Goal: Information Seeking & Learning: Learn about a topic

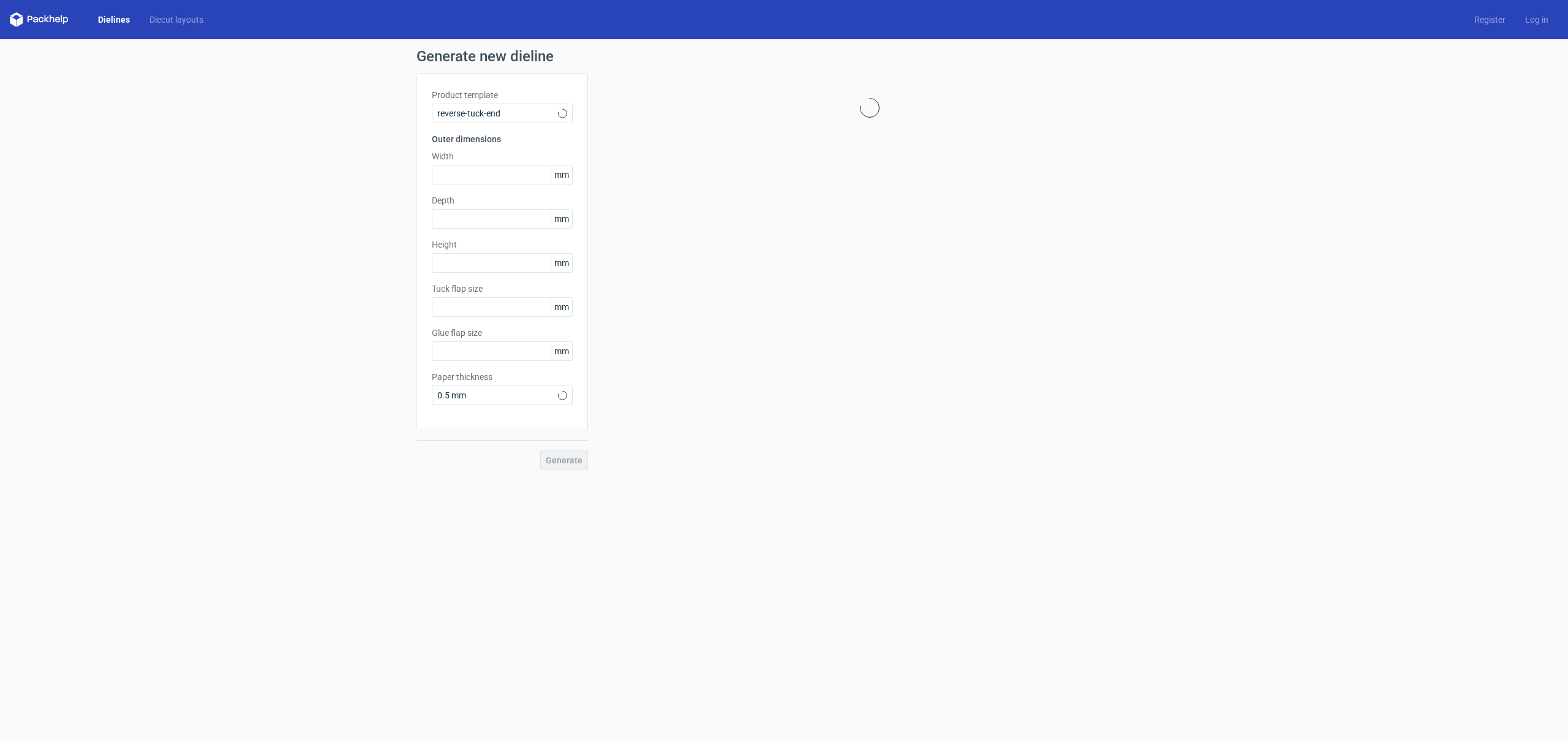
type input "15"
type input "10"
click at [551, 115] on span "Reverse tuck end" at bounding box center [497, 113] width 120 height 12
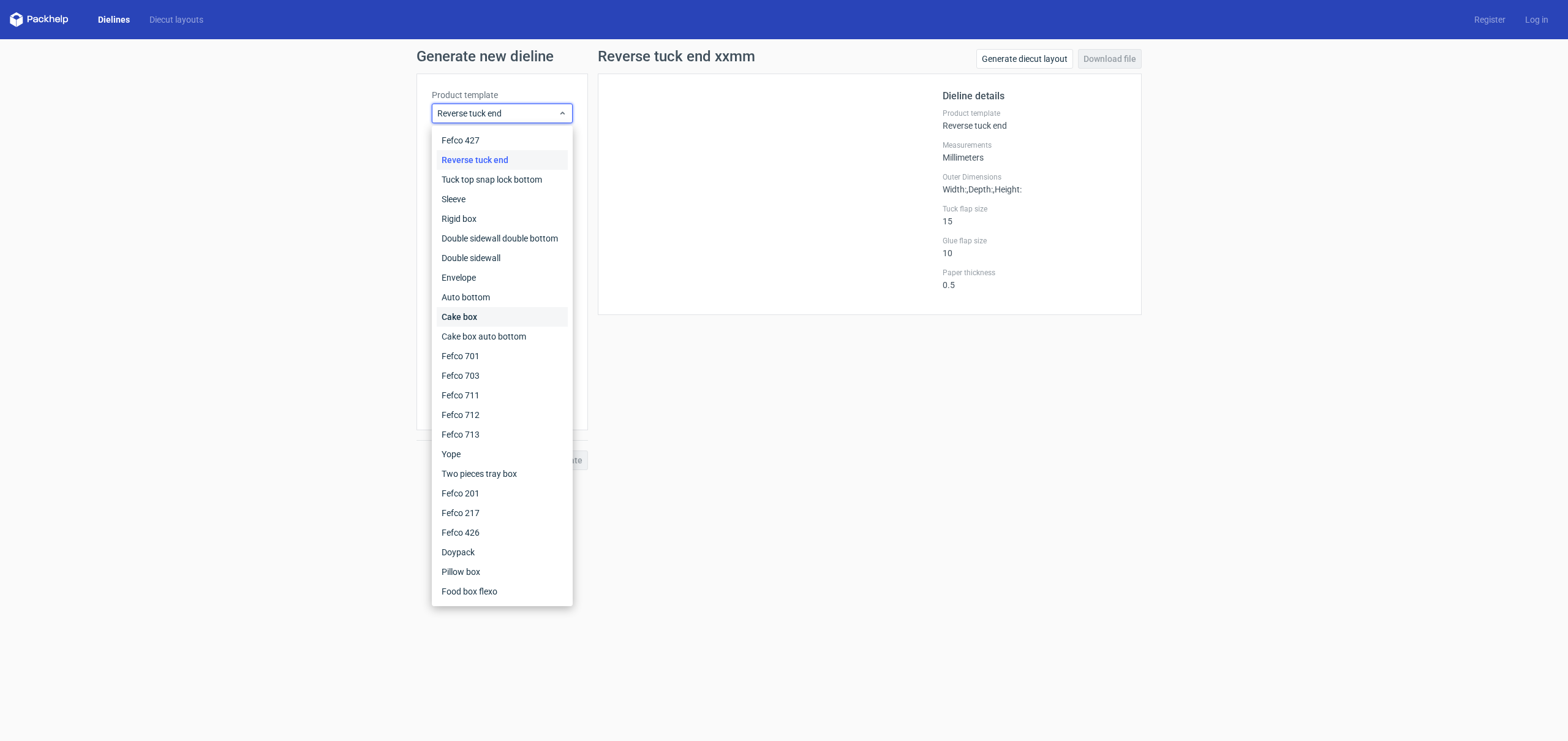
click at [520, 316] on div "Cake box" at bounding box center [502, 317] width 131 height 19
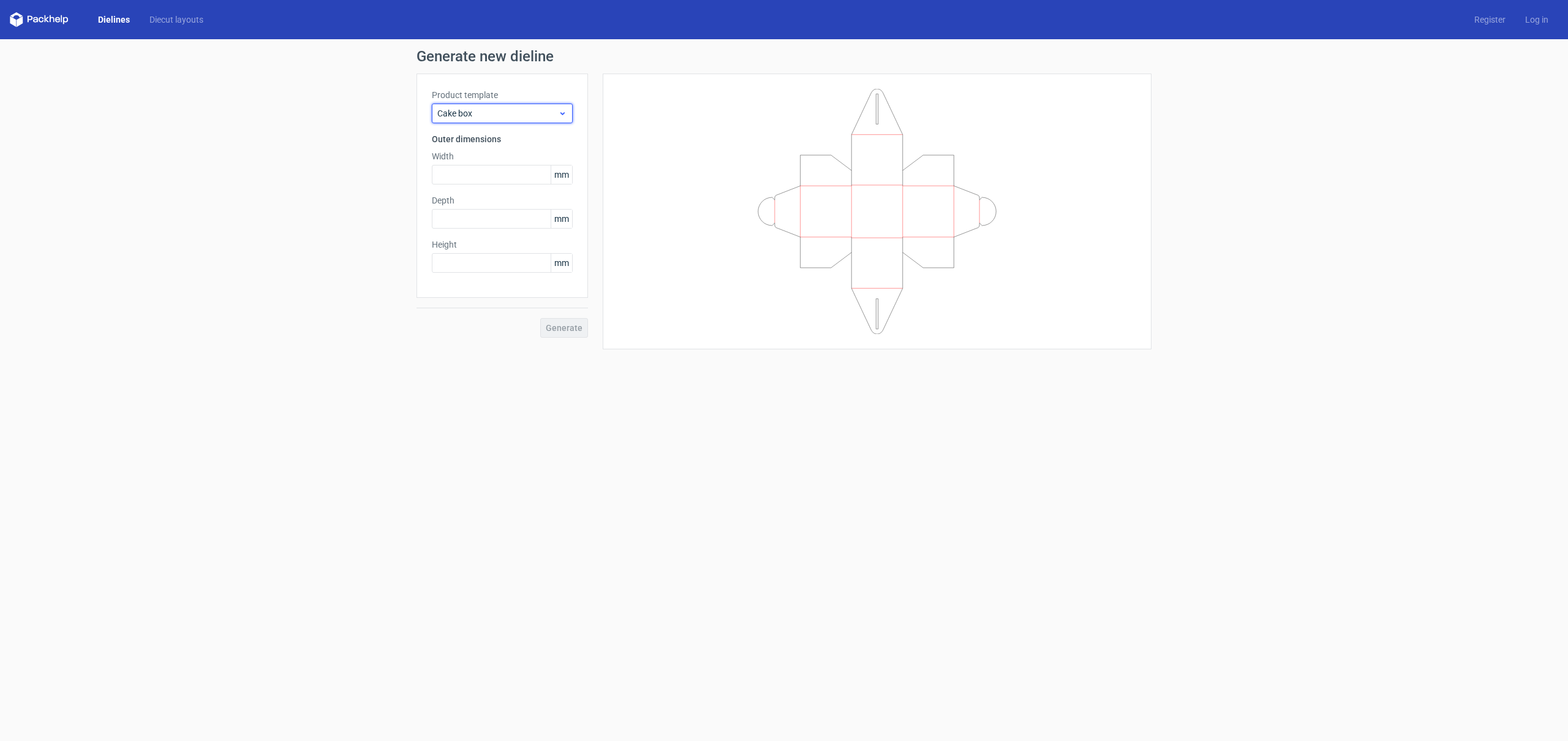
click at [512, 116] on span "Cake box" at bounding box center [497, 113] width 120 height 12
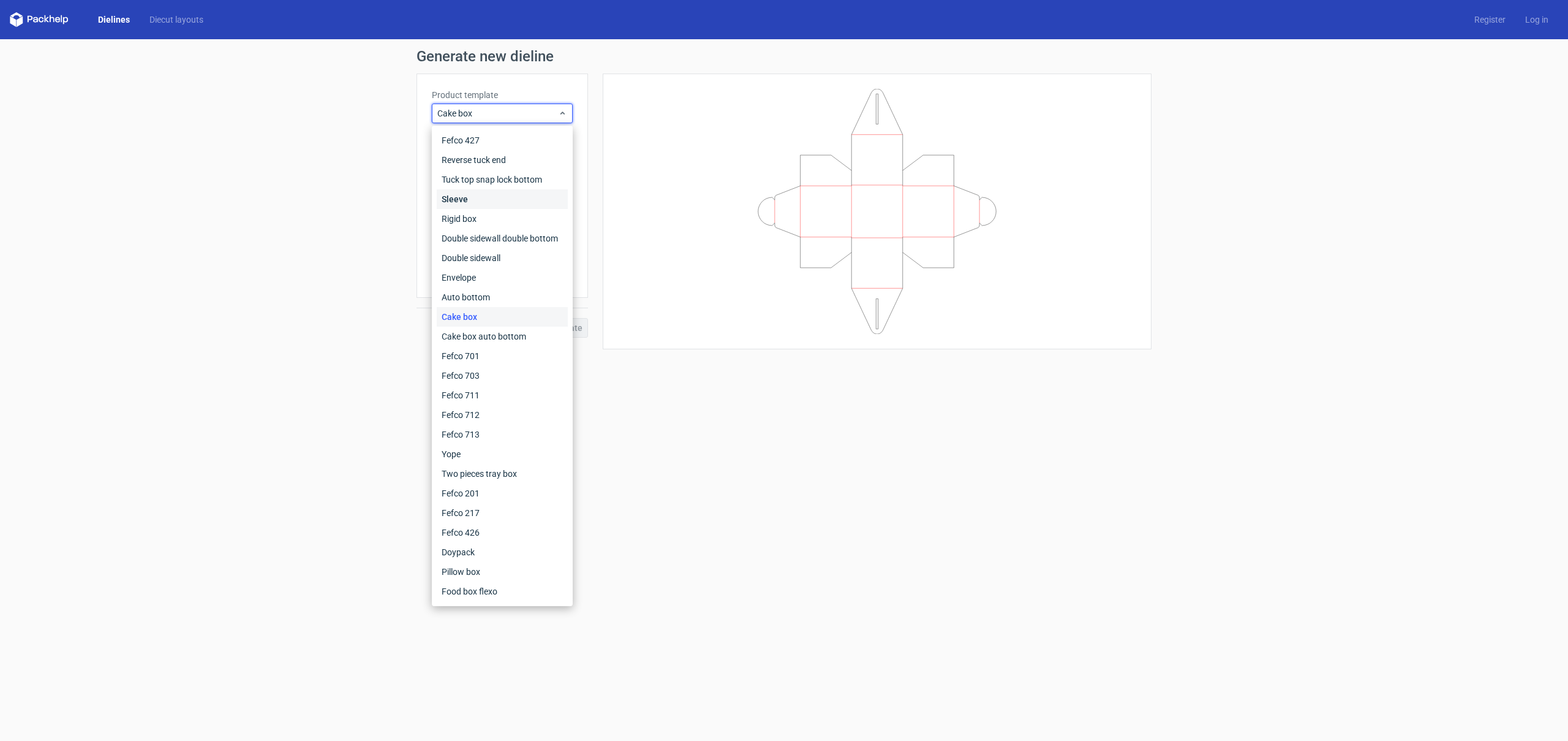
click at [521, 207] on div "Sleeve" at bounding box center [502, 199] width 131 height 19
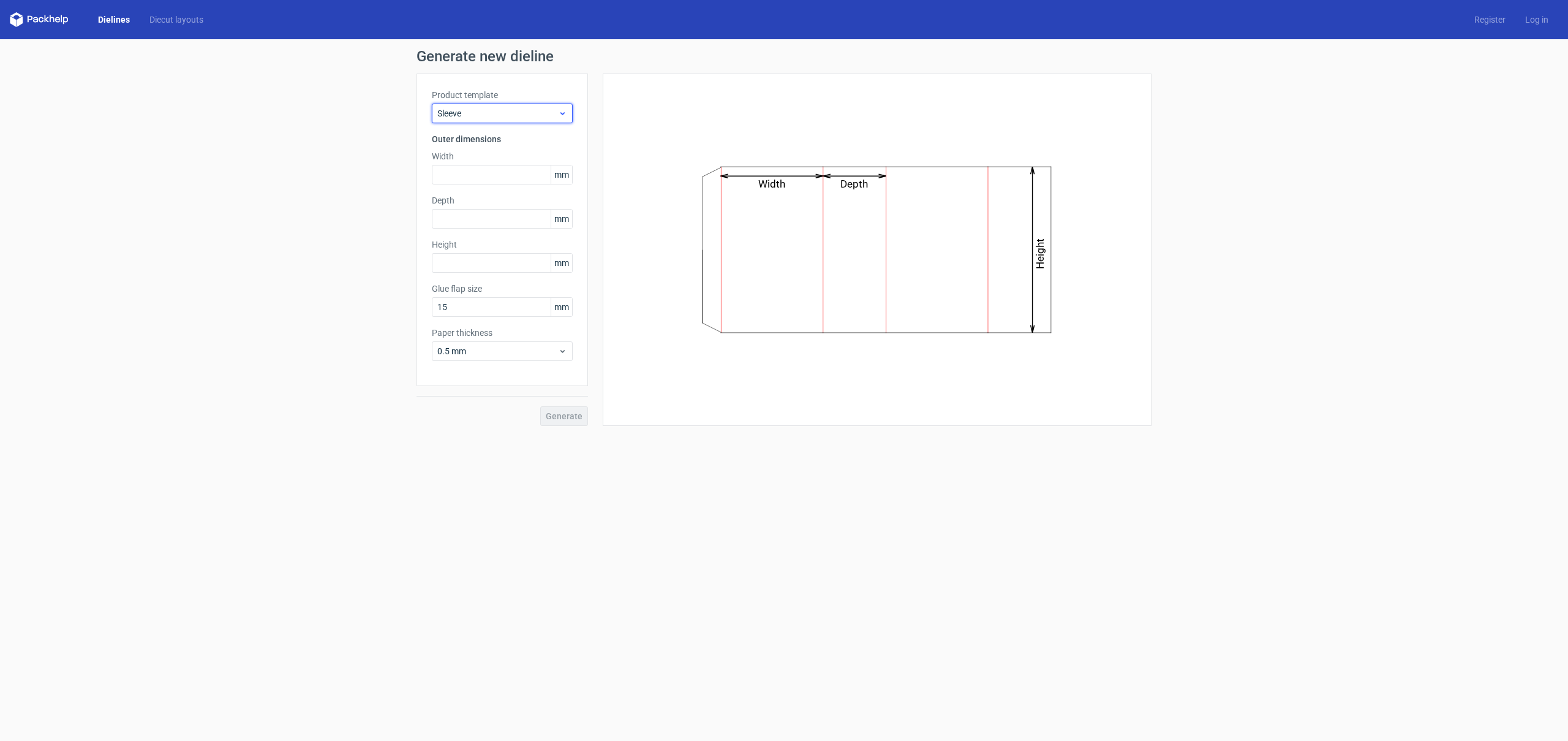
click at [520, 116] on span "Sleeve" at bounding box center [497, 113] width 120 height 12
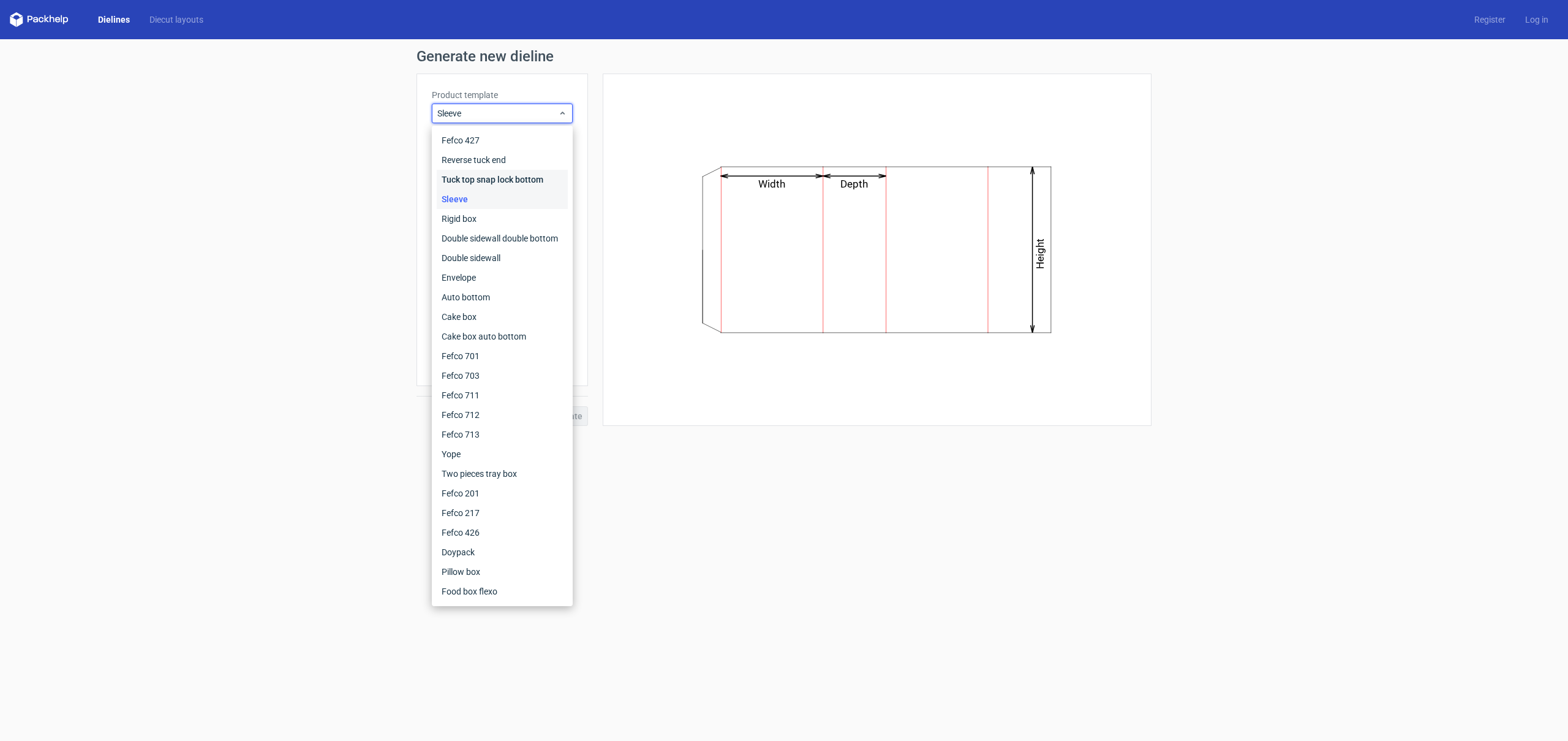
click at [527, 173] on div "Tuck top snap lock bottom" at bounding box center [502, 180] width 131 height 19
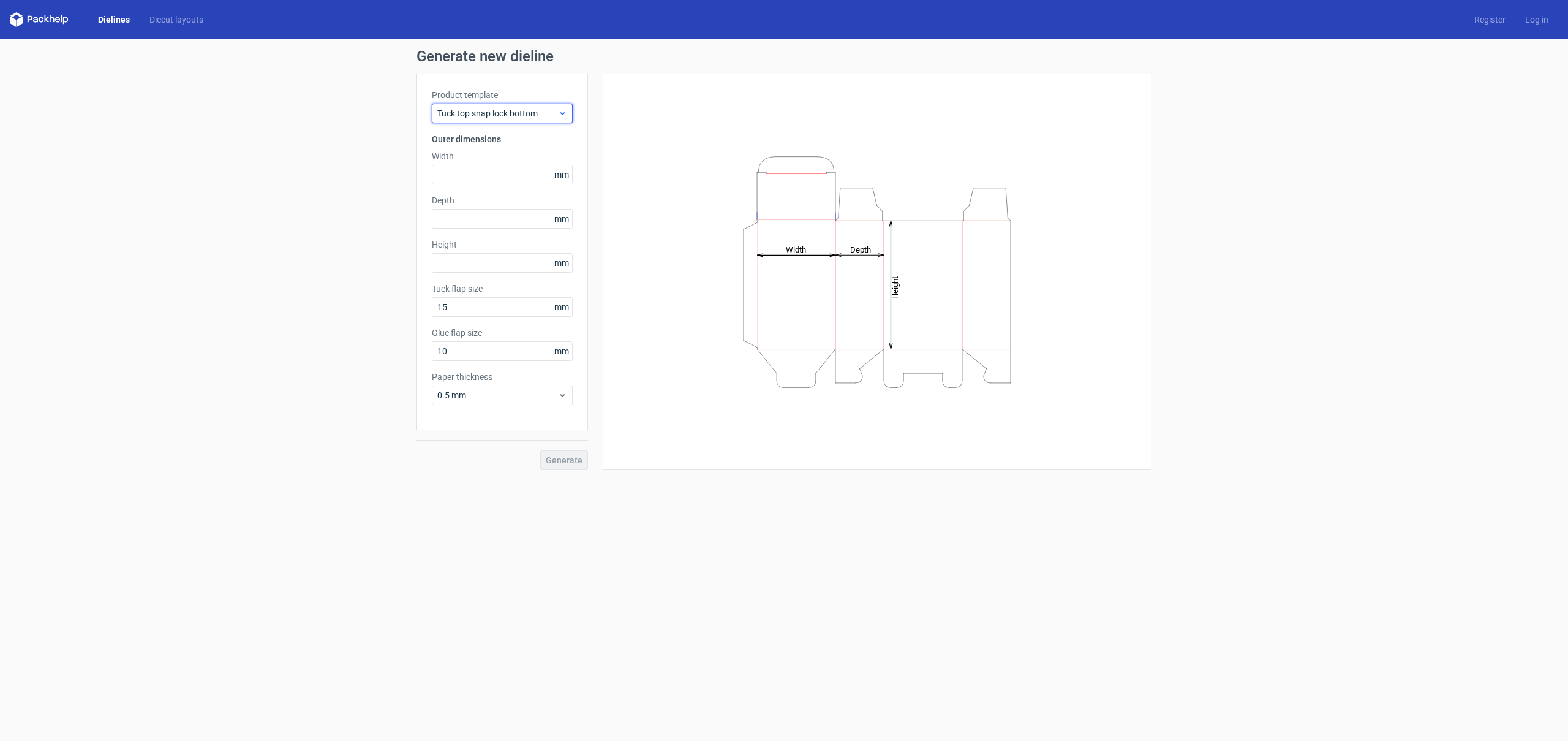
click at [536, 112] on span "Tuck top snap lock bottom" at bounding box center [497, 113] width 120 height 12
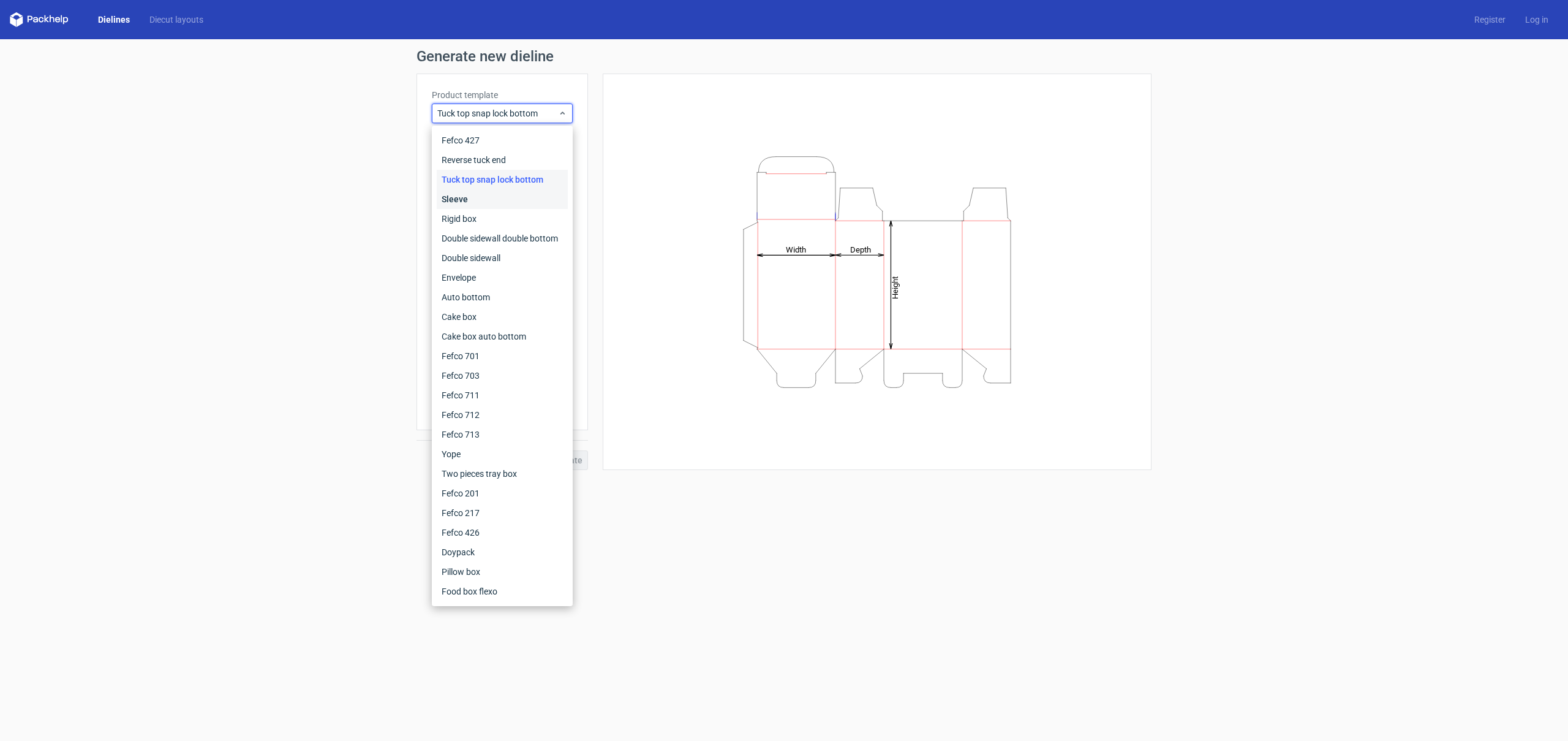
click at [544, 204] on div "Sleeve" at bounding box center [502, 199] width 131 height 19
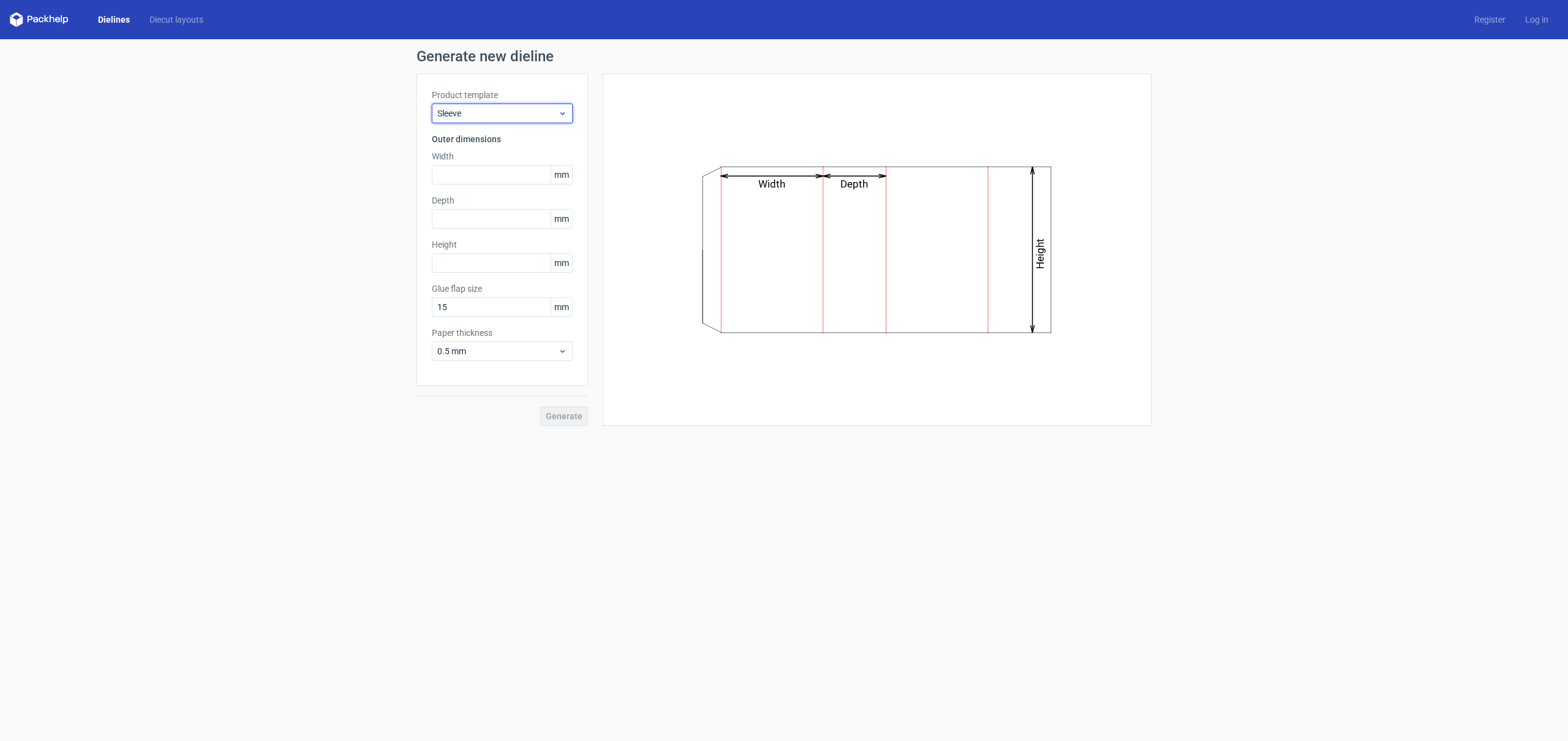
click at [552, 114] on span "Sleeve" at bounding box center [497, 113] width 120 height 12
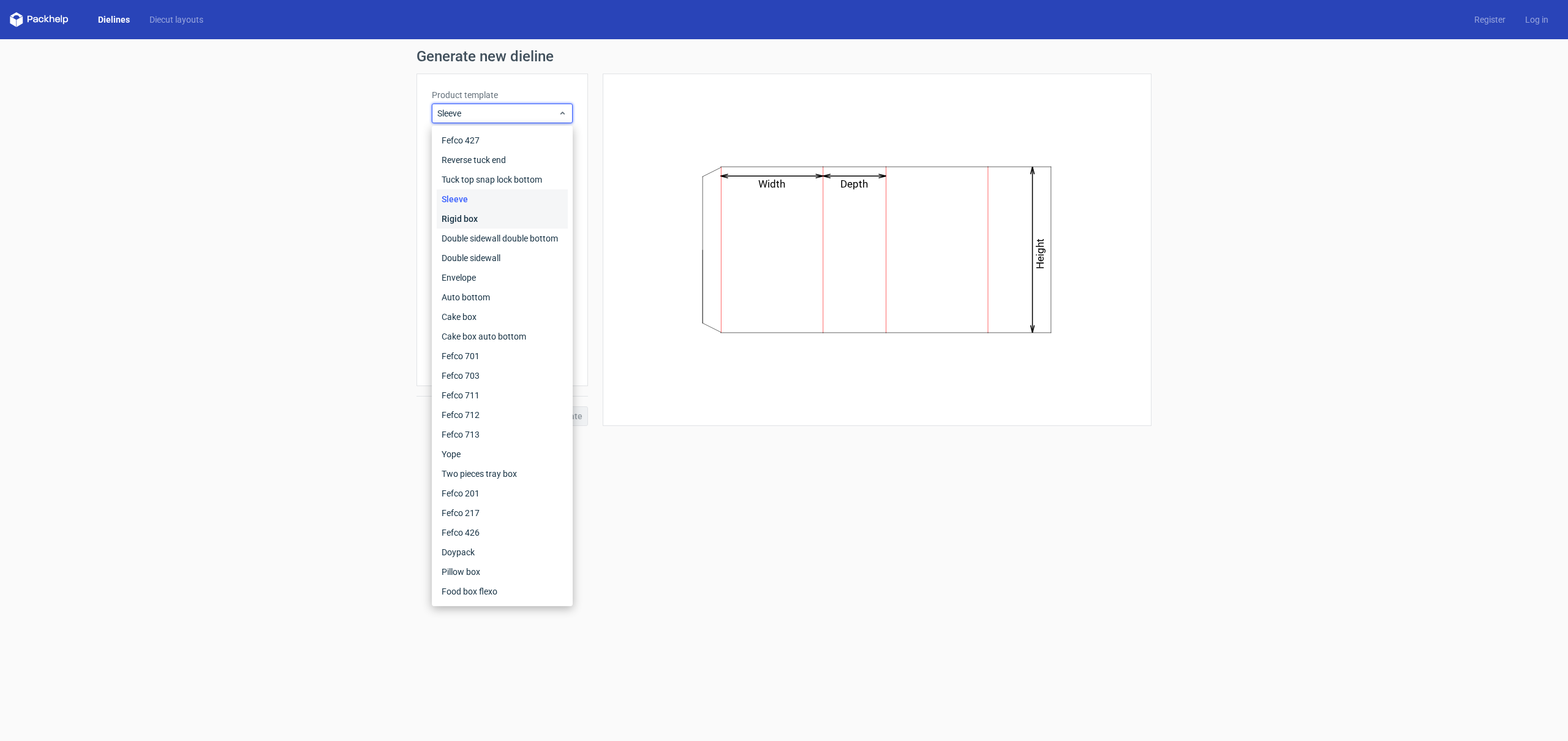
click at [552, 216] on div "Rigid box" at bounding box center [502, 219] width 131 height 19
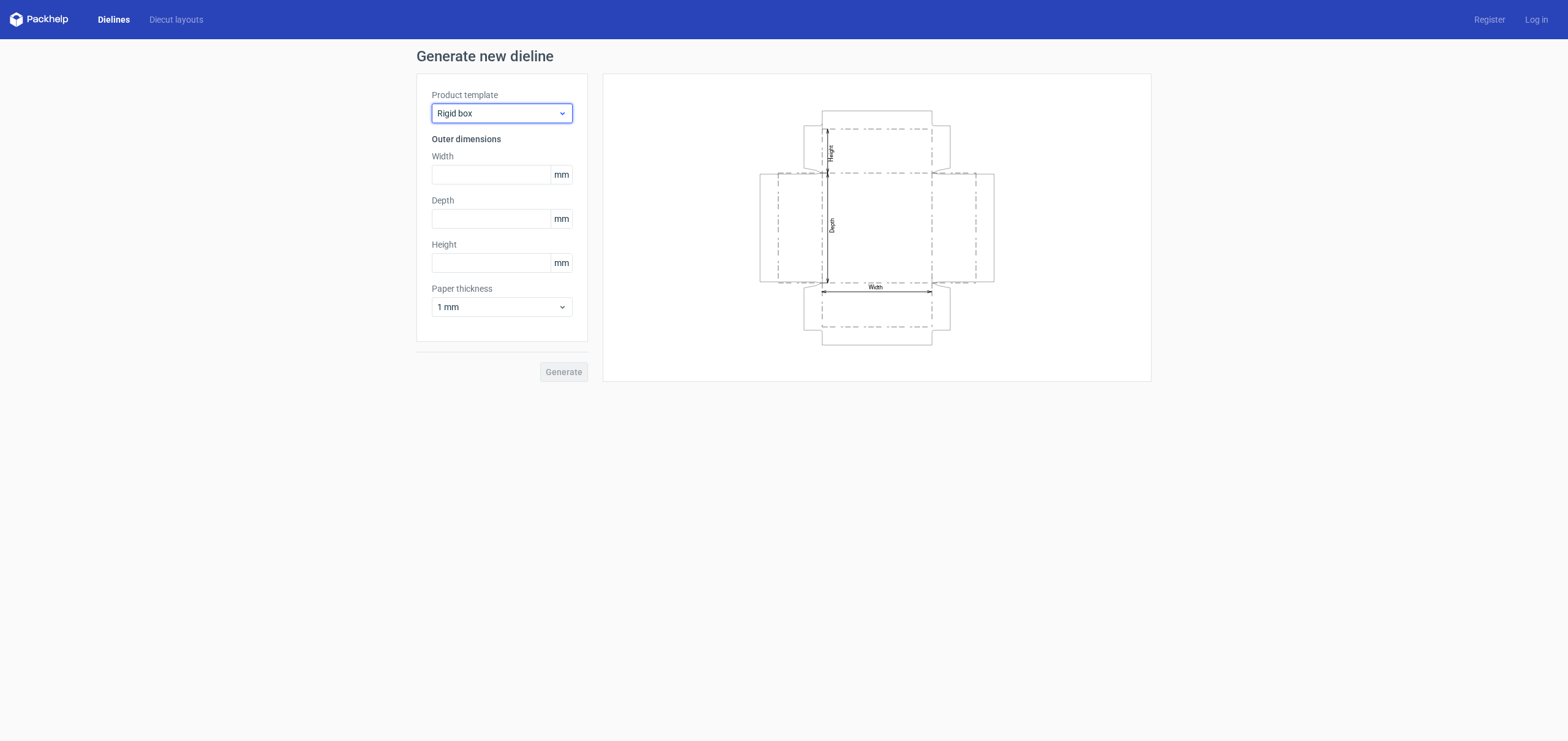
click at [520, 115] on span "Rigid box" at bounding box center [497, 113] width 120 height 12
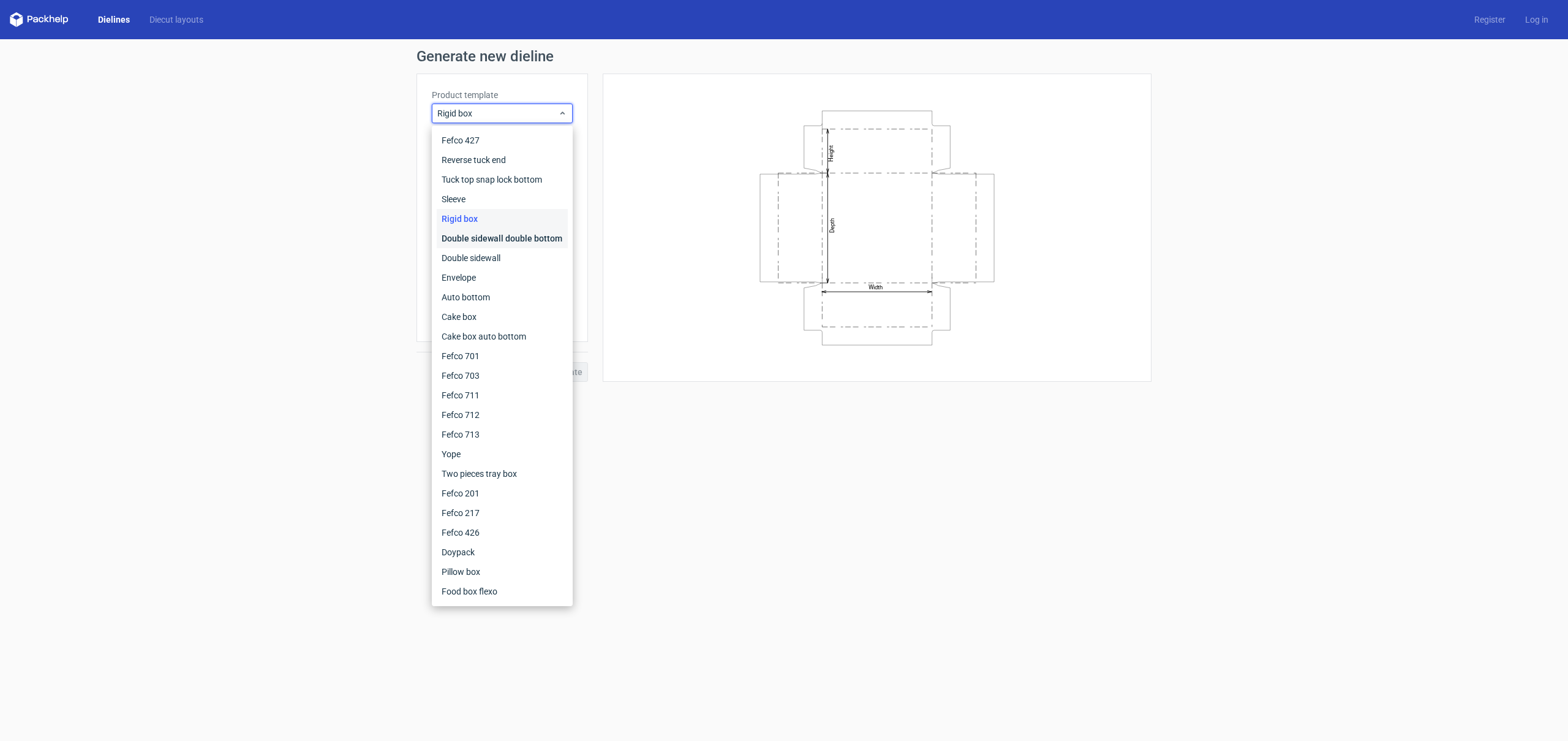
click at [532, 234] on div "Double sidewall double bottom" at bounding box center [502, 238] width 131 height 19
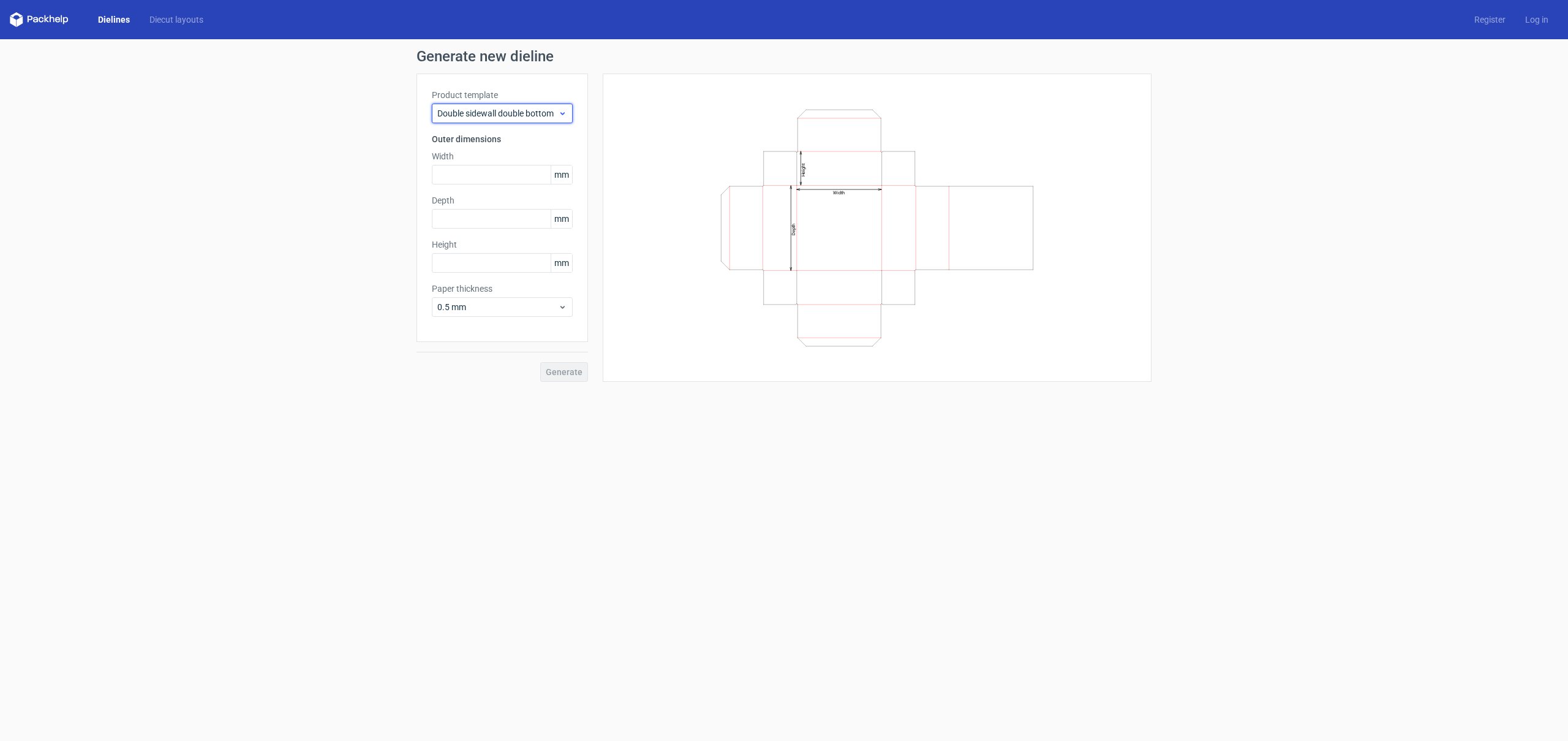
click at [521, 114] on span "Double sidewall double bottom" at bounding box center [497, 113] width 120 height 12
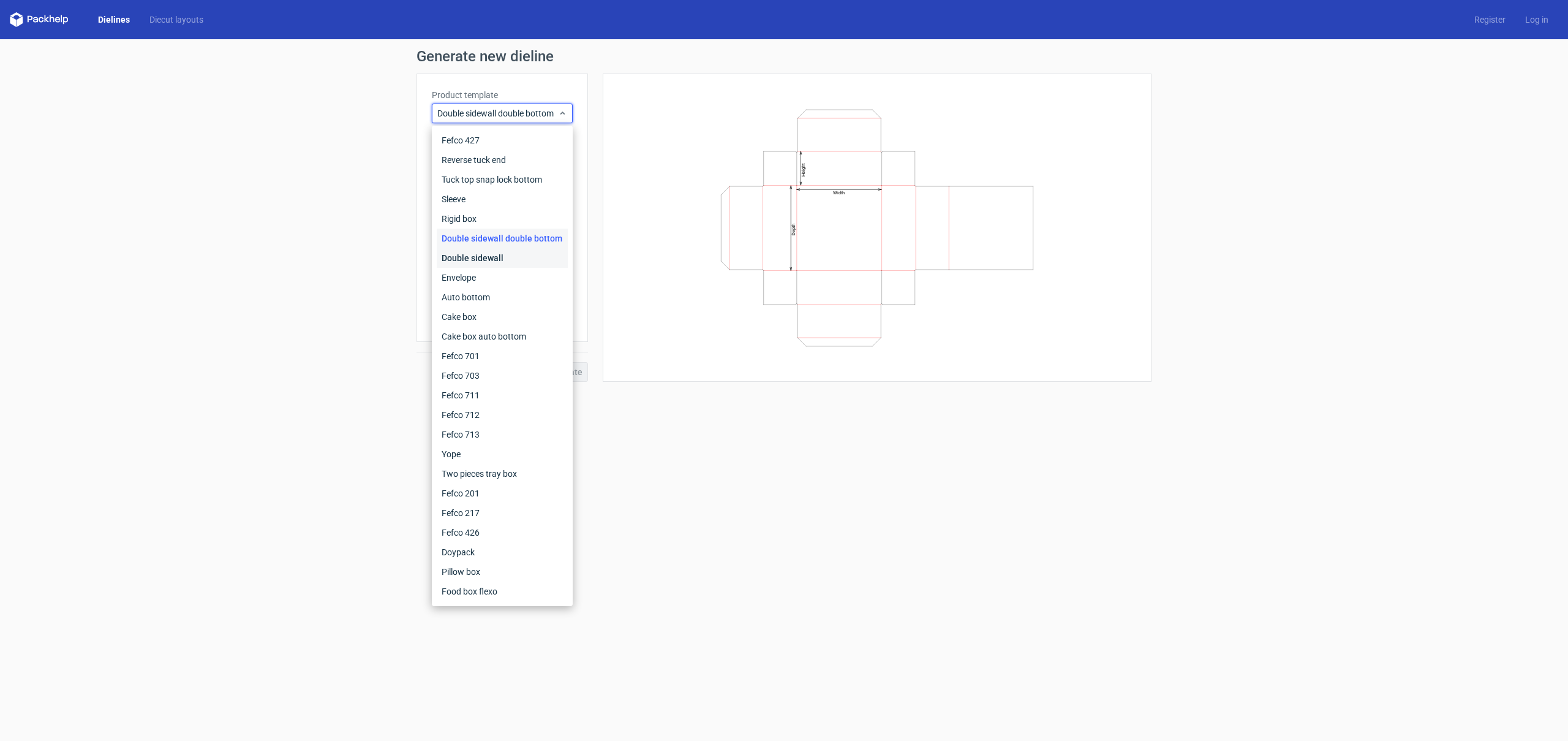
click at [527, 266] on div "Double sidewall" at bounding box center [502, 258] width 131 height 19
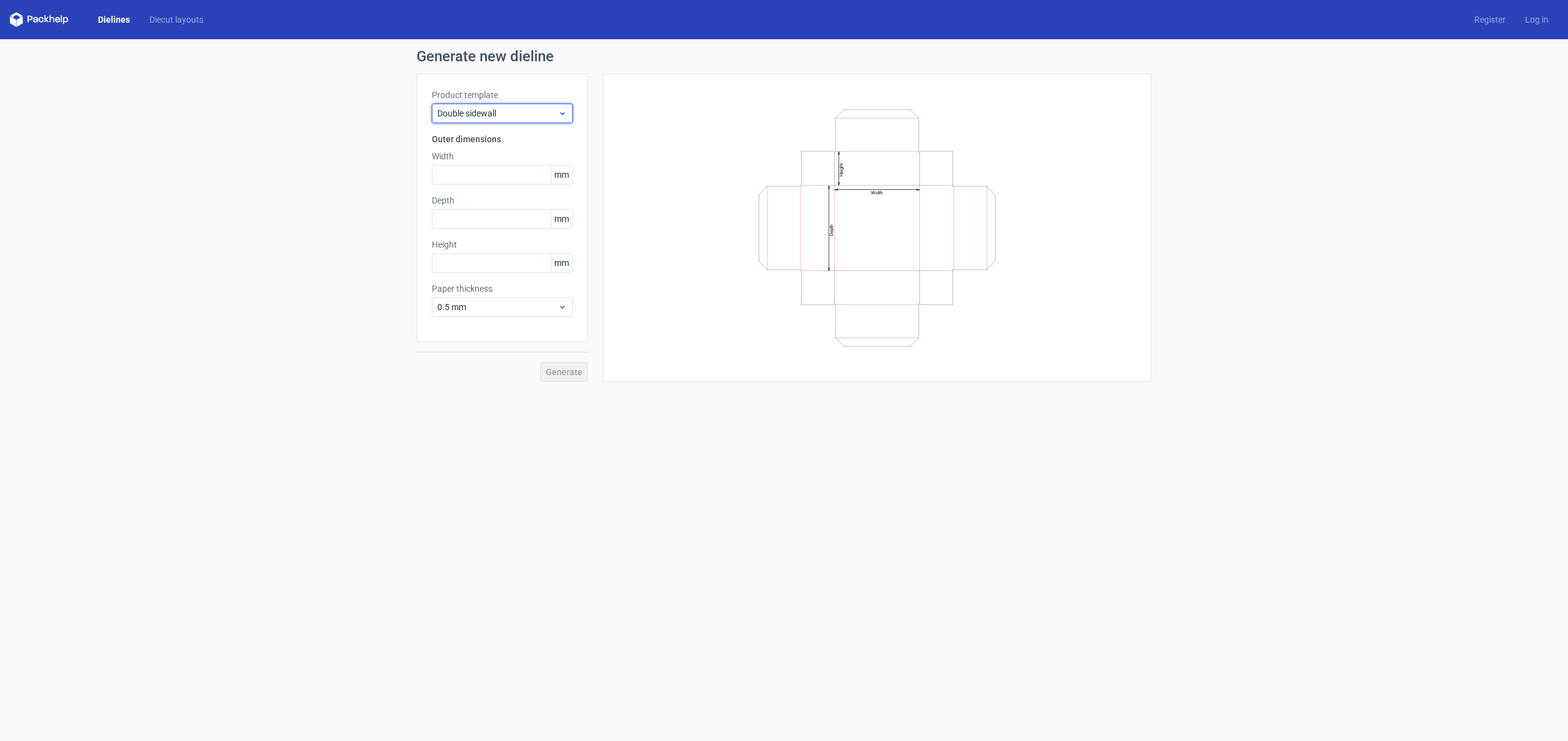
click at [527, 120] on div "Double sidewall" at bounding box center [502, 113] width 141 height 19
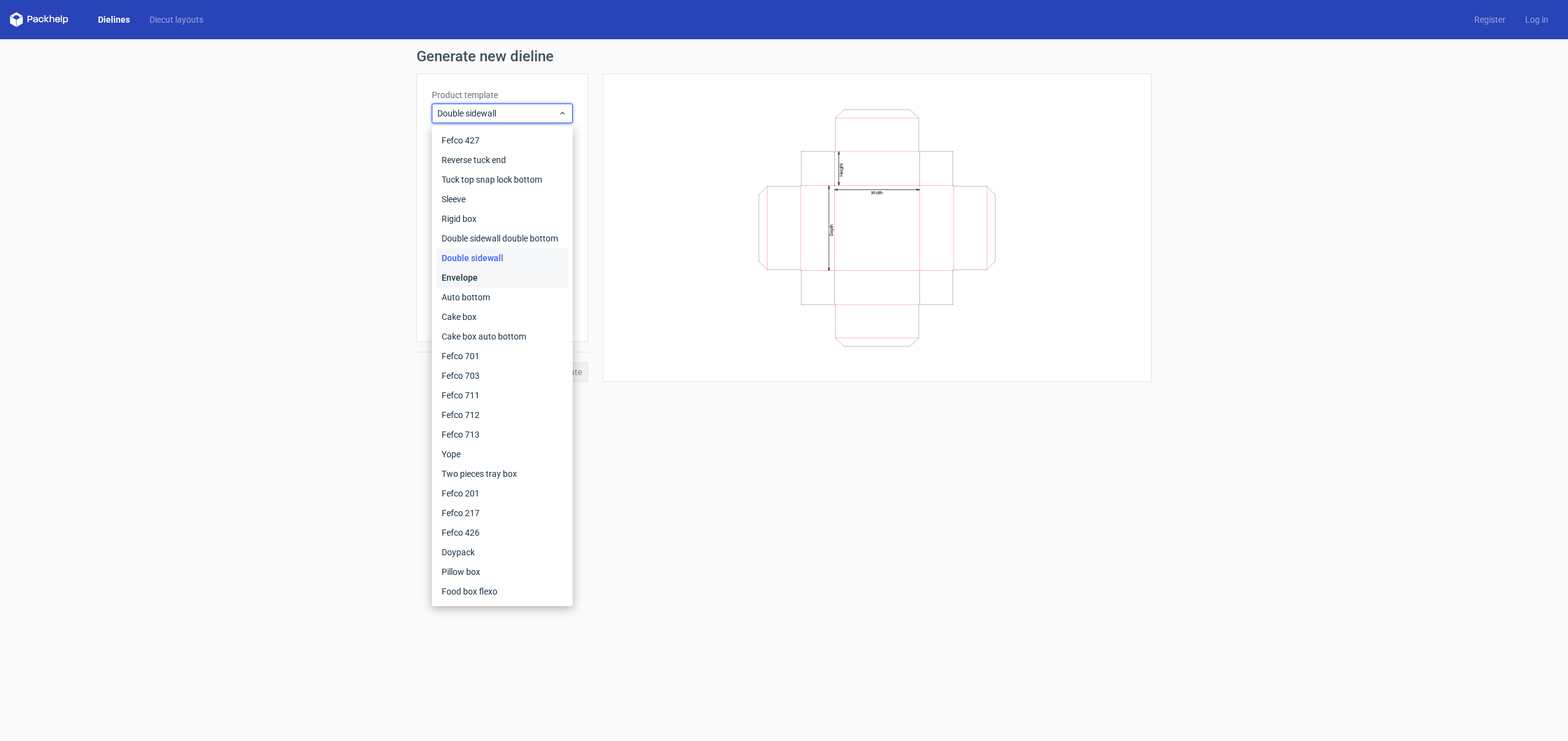
click at [550, 277] on div "Envelope" at bounding box center [502, 277] width 131 height 19
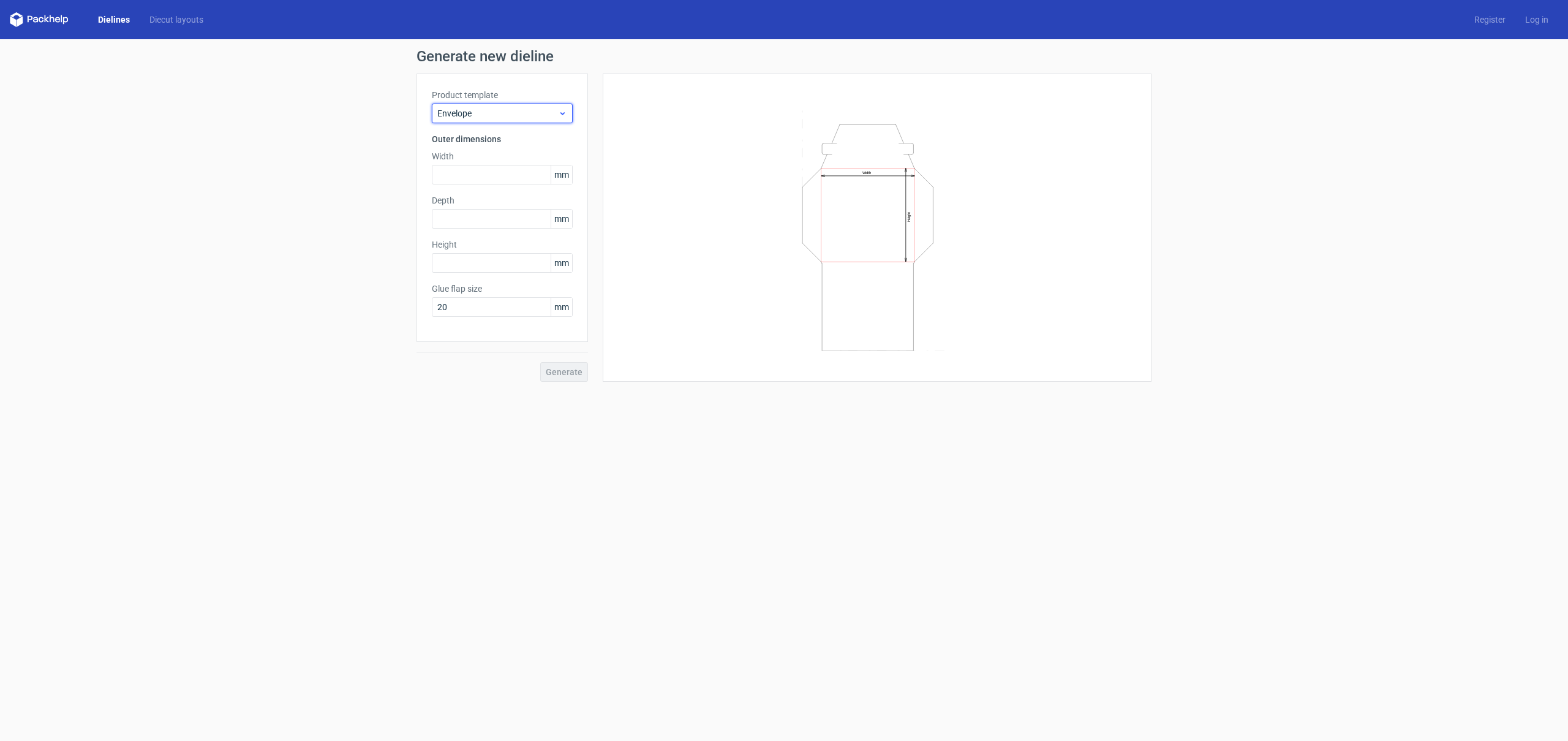
click at [527, 109] on span "Envelope" at bounding box center [497, 113] width 120 height 12
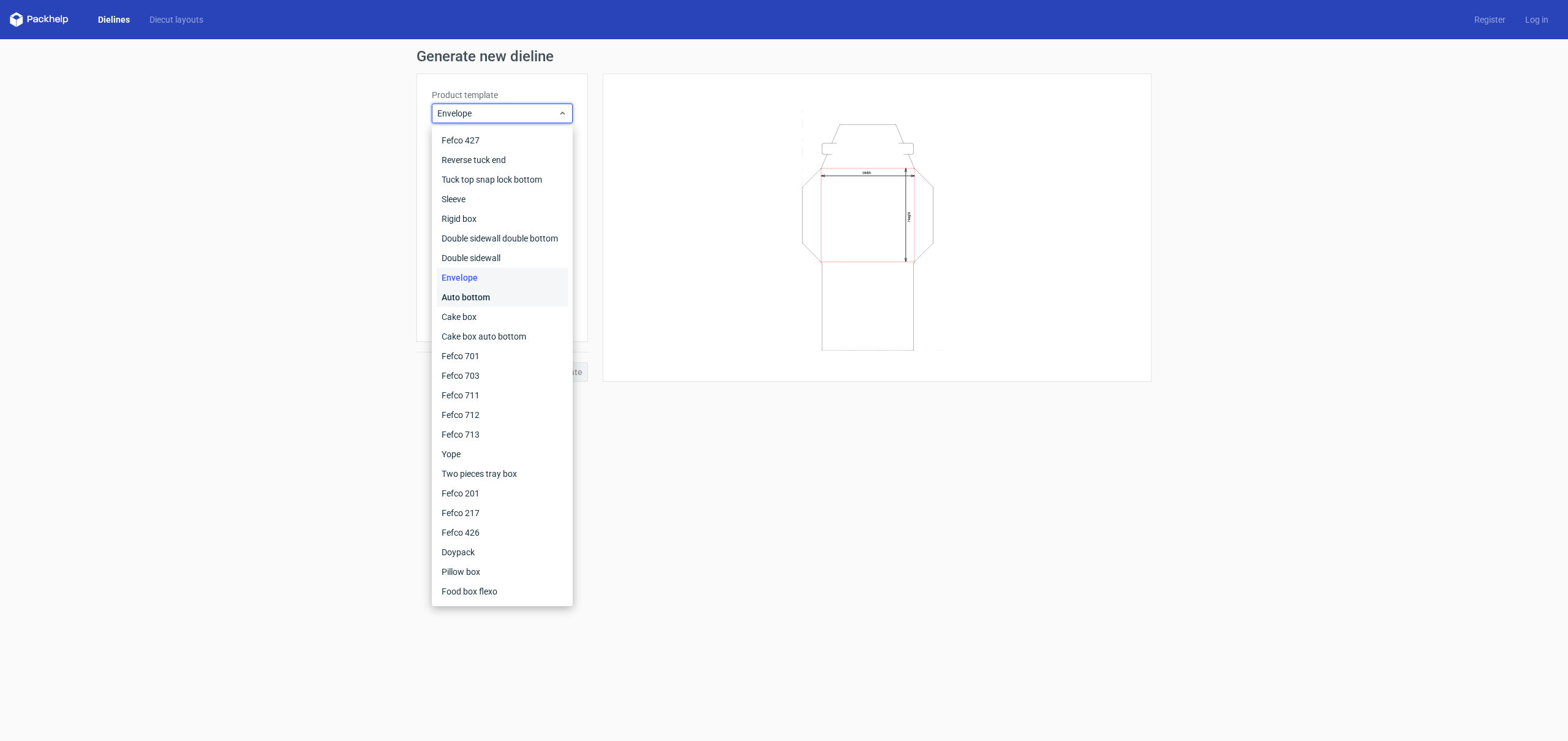
click at [531, 293] on div "Auto bottom" at bounding box center [502, 297] width 131 height 19
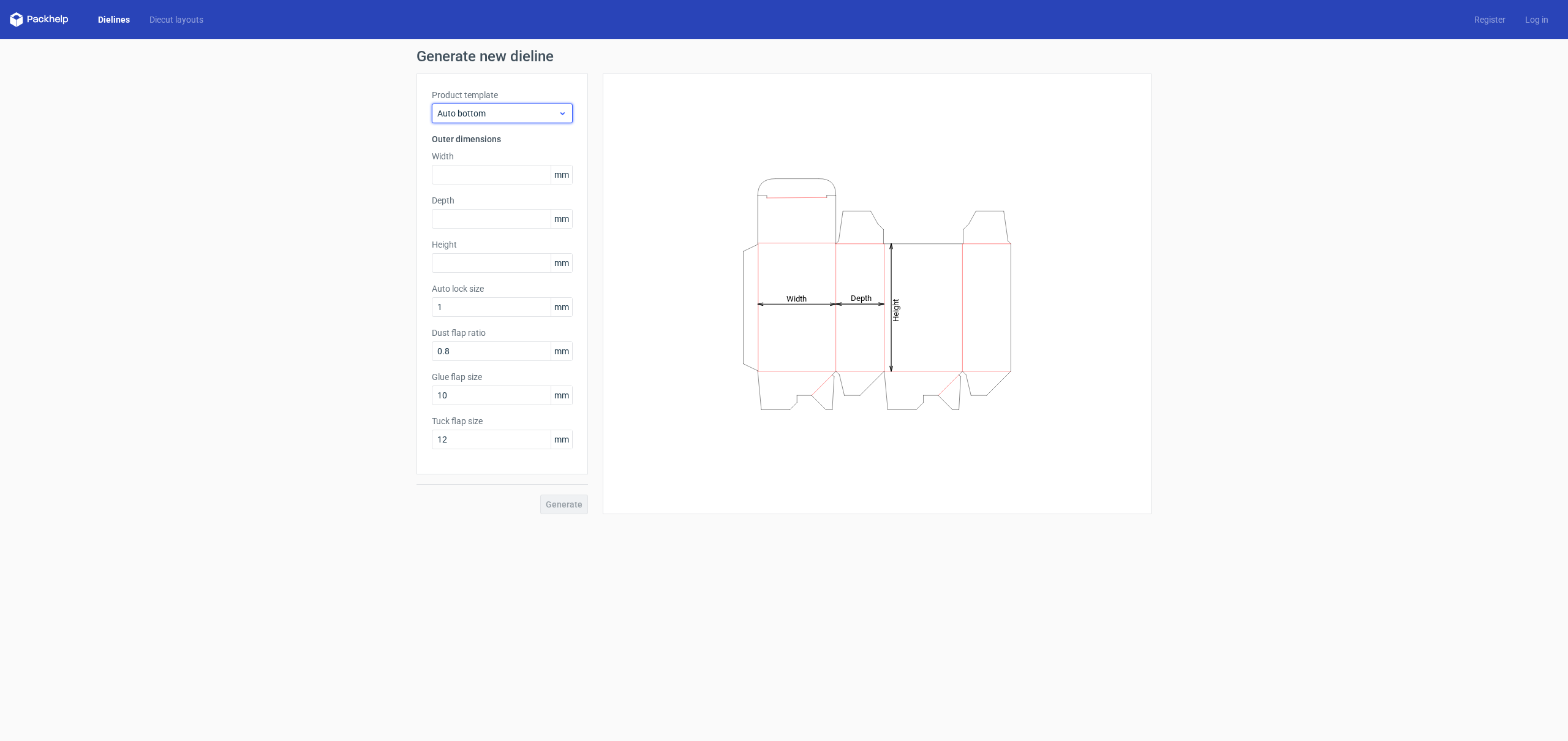
click at [524, 116] on span "Auto bottom" at bounding box center [497, 113] width 120 height 12
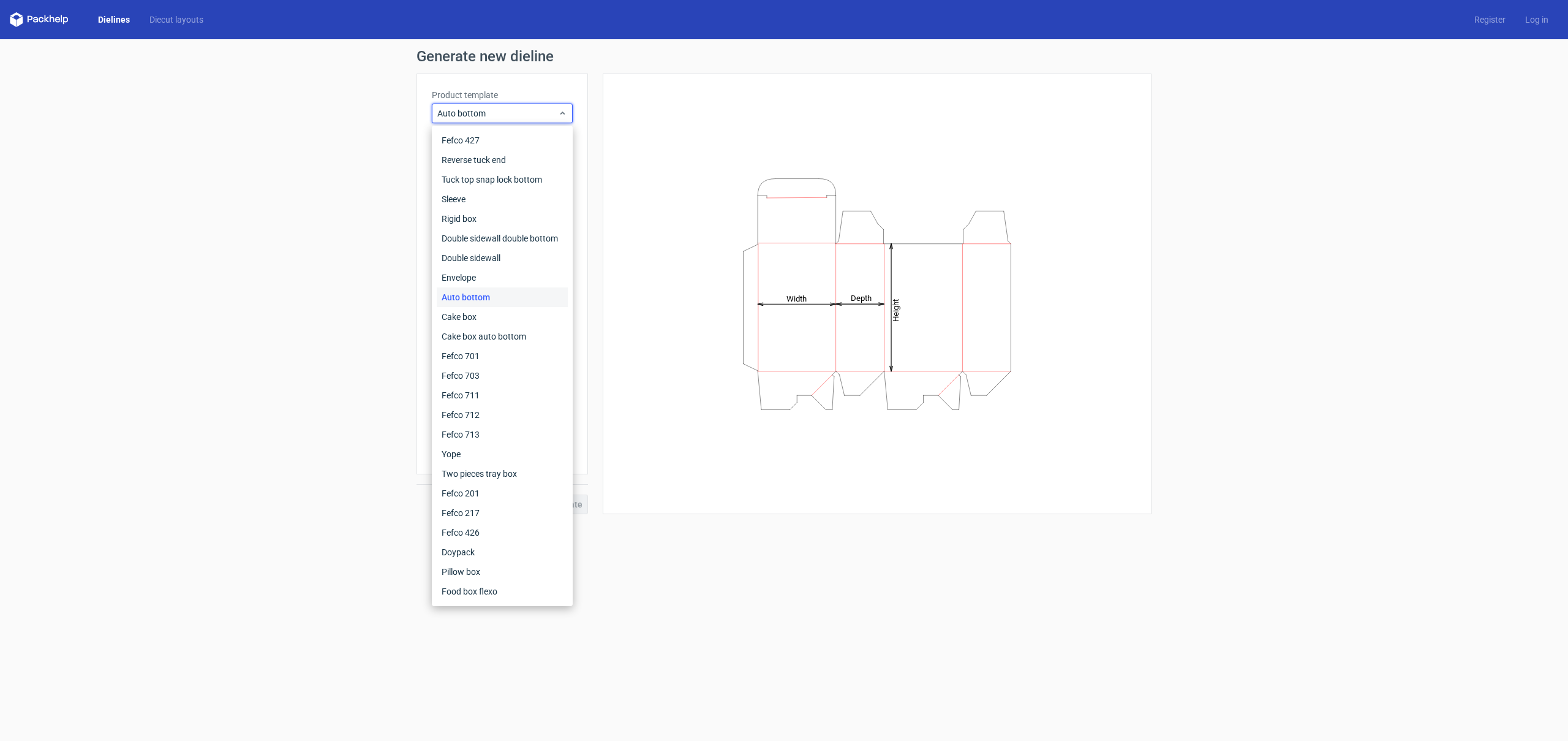
click at [526, 305] on div "Auto bottom" at bounding box center [502, 297] width 131 height 19
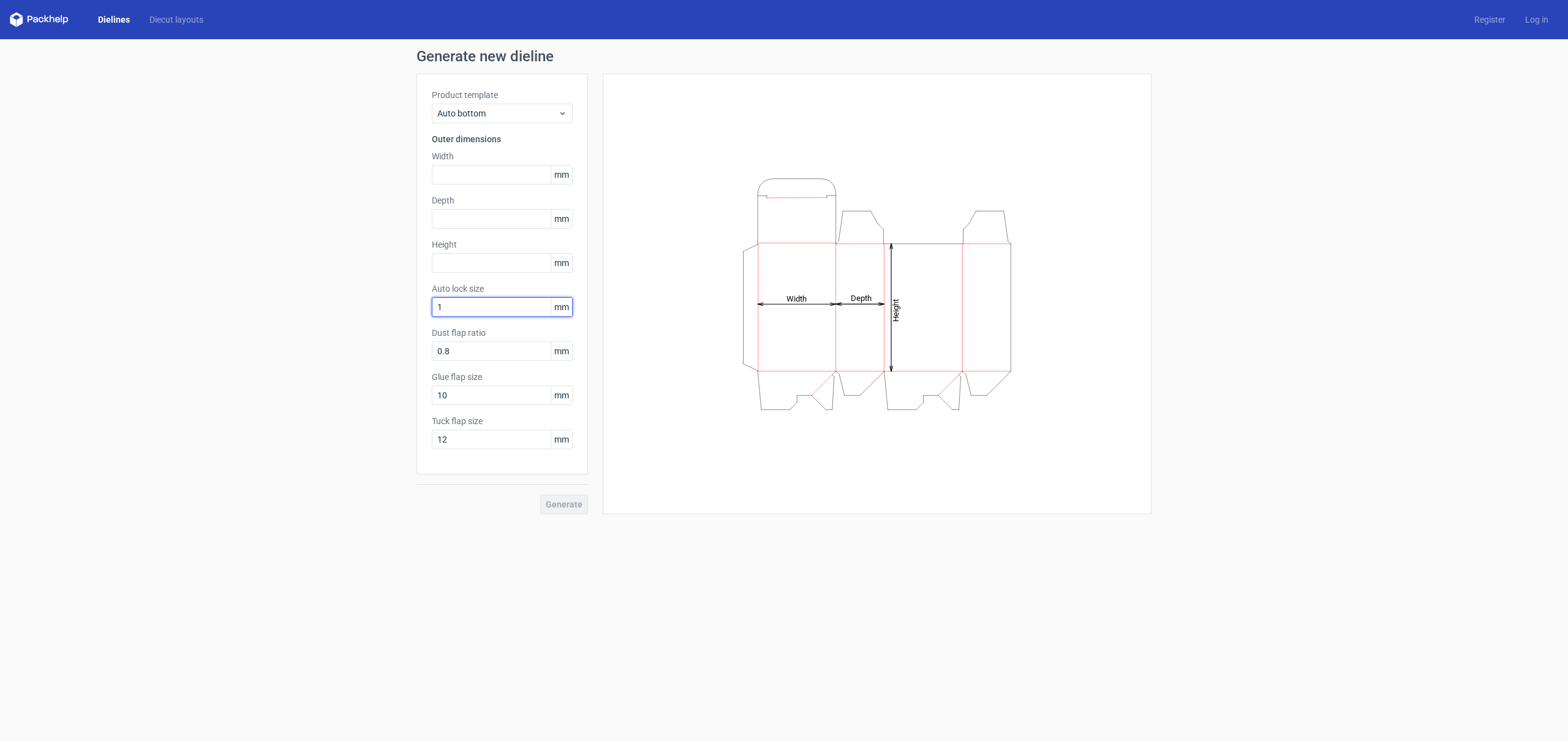
click at [527, 308] on input "1" at bounding box center [502, 307] width 141 height 19
click at [519, 112] on span "Auto bottom" at bounding box center [497, 113] width 120 height 12
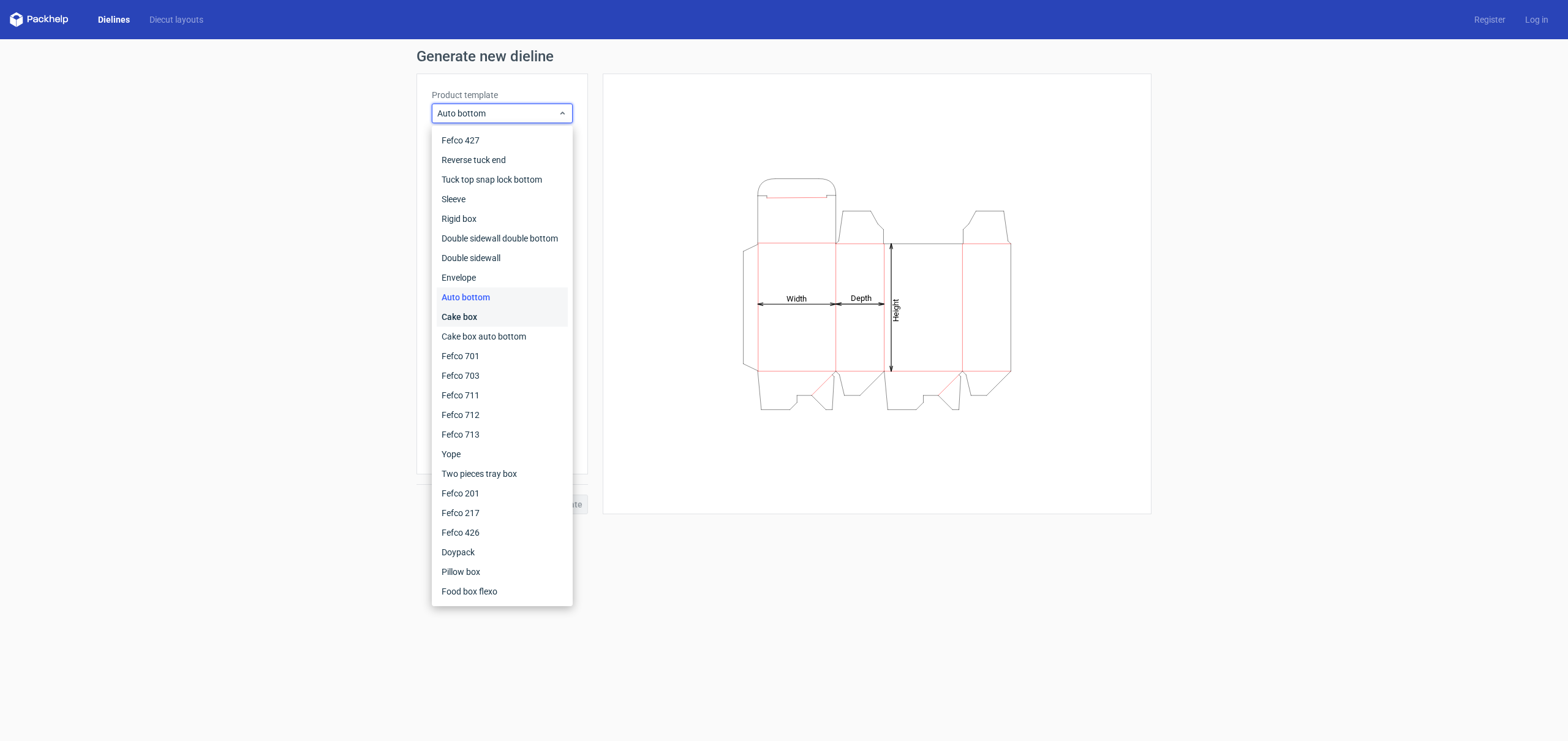
click at [524, 313] on div "Cake box" at bounding box center [502, 317] width 131 height 19
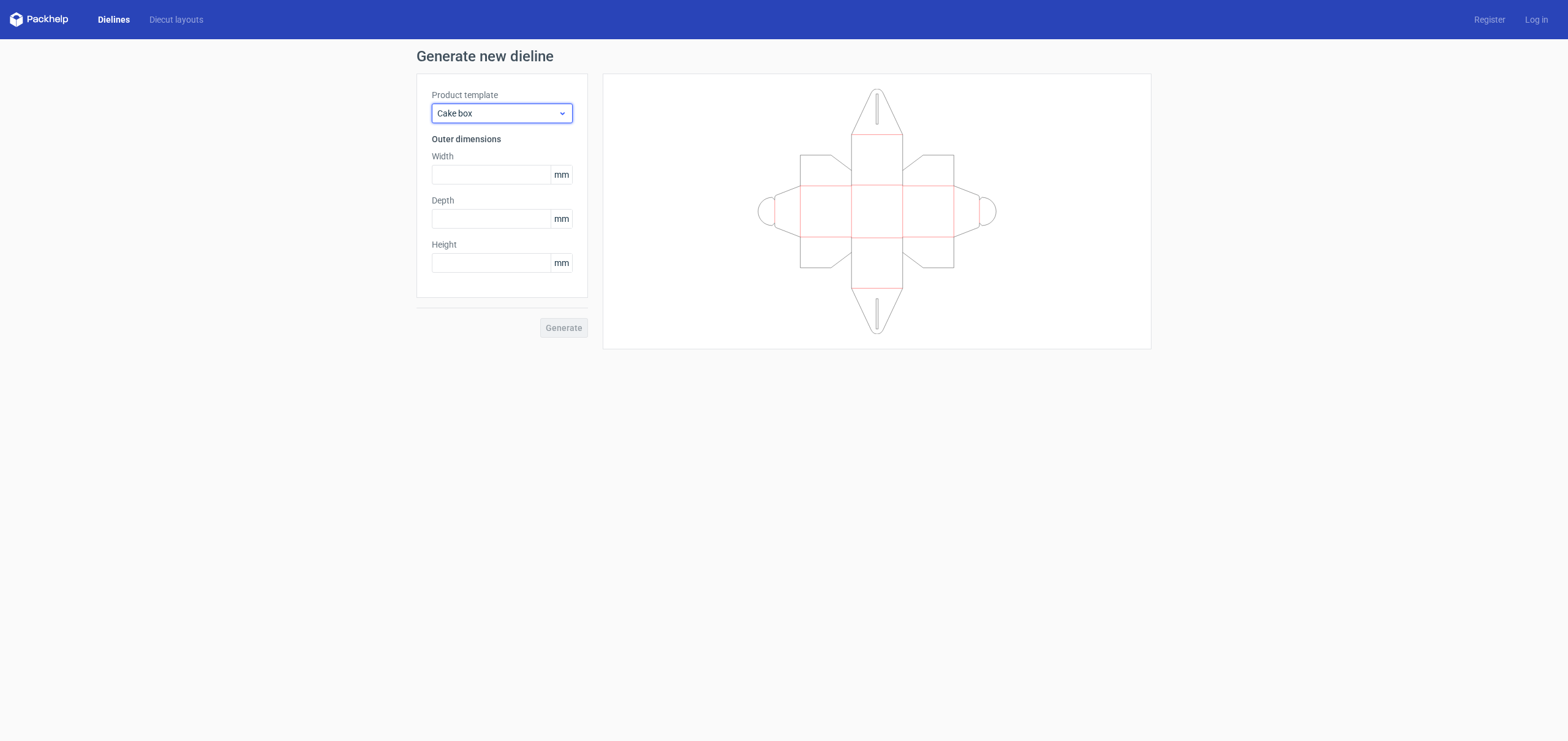
click at [533, 120] on div "Cake box" at bounding box center [502, 113] width 141 height 19
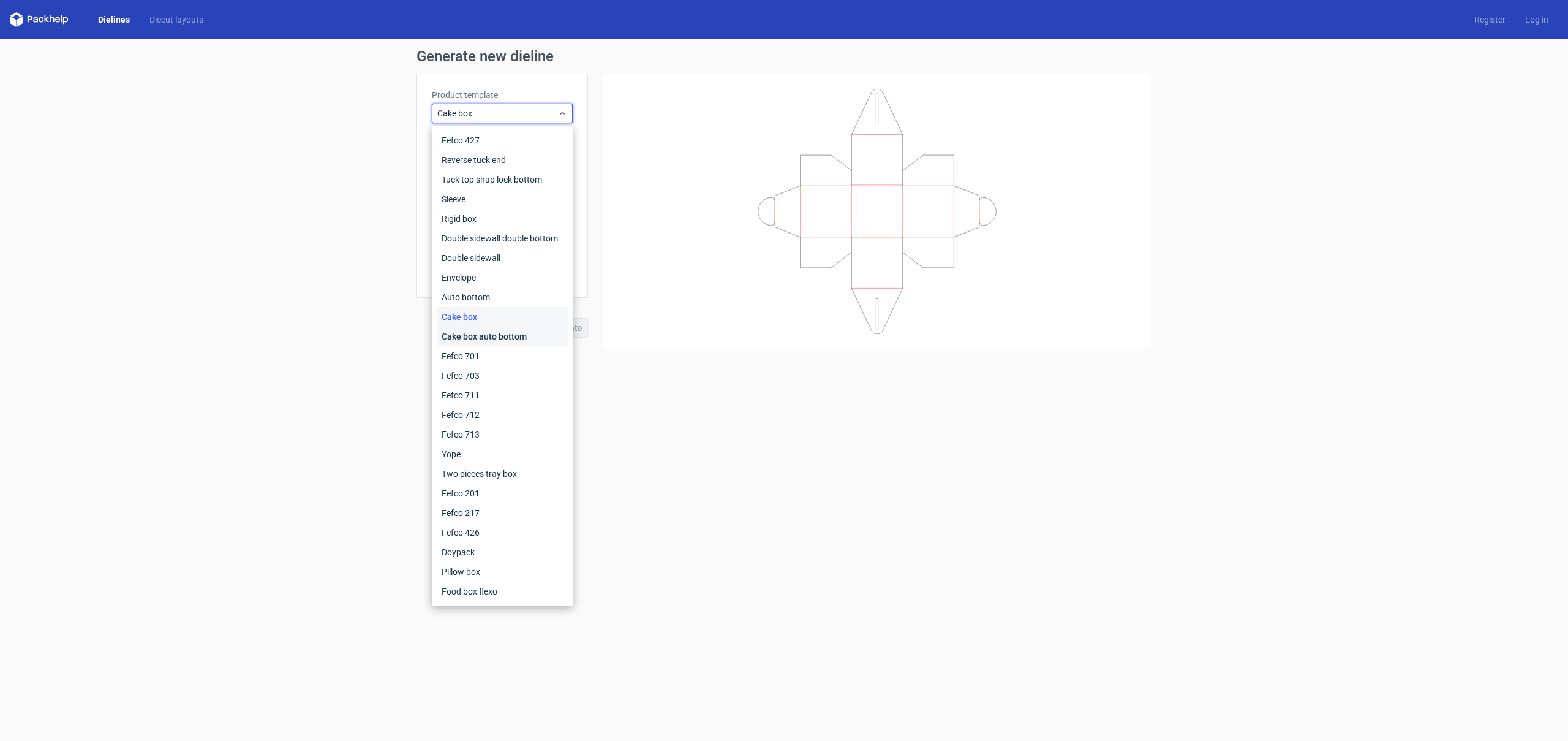
click at [536, 340] on div "Cake box auto bottom" at bounding box center [502, 336] width 131 height 19
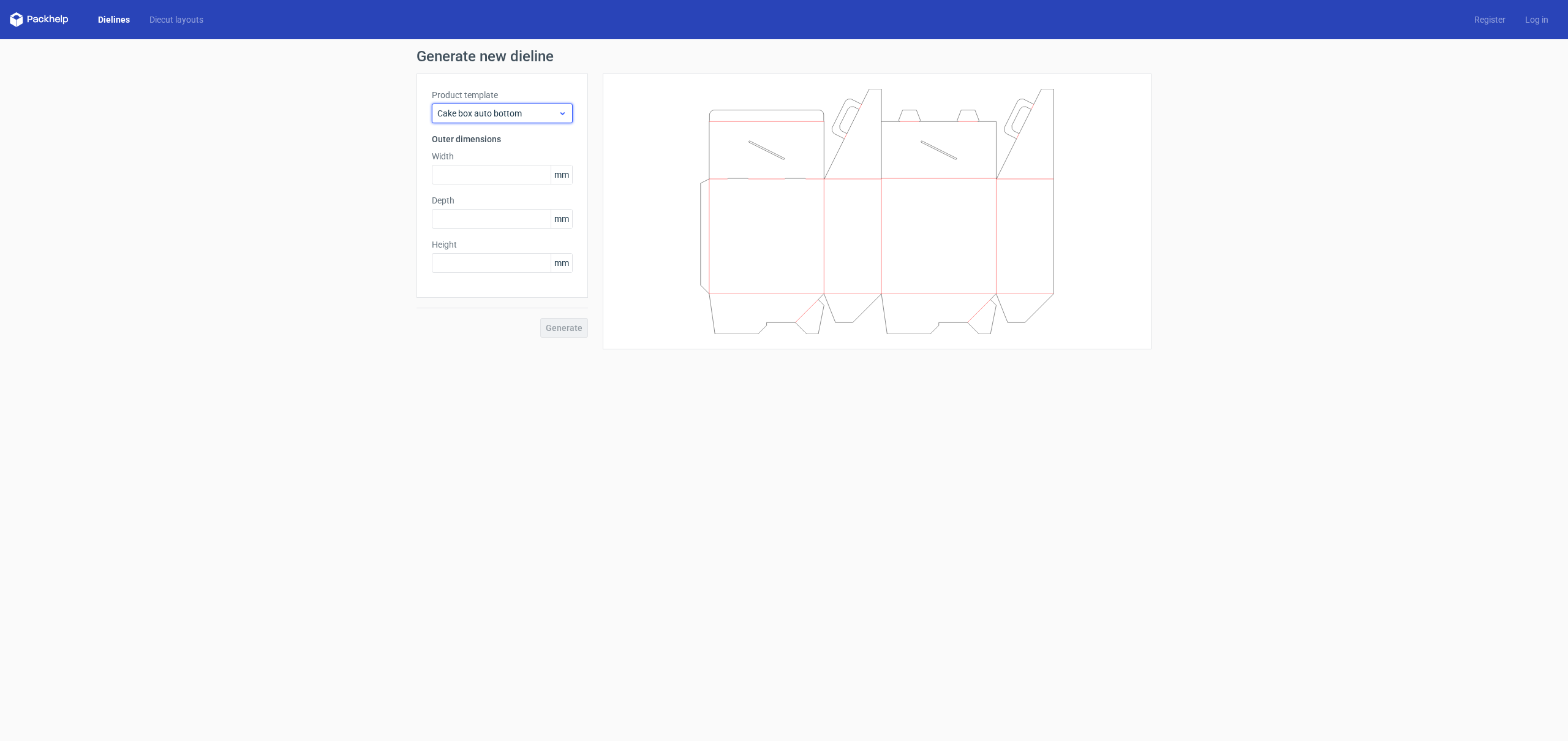
click at [530, 108] on span "Cake box auto bottom" at bounding box center [497, 113] width 120 height 12
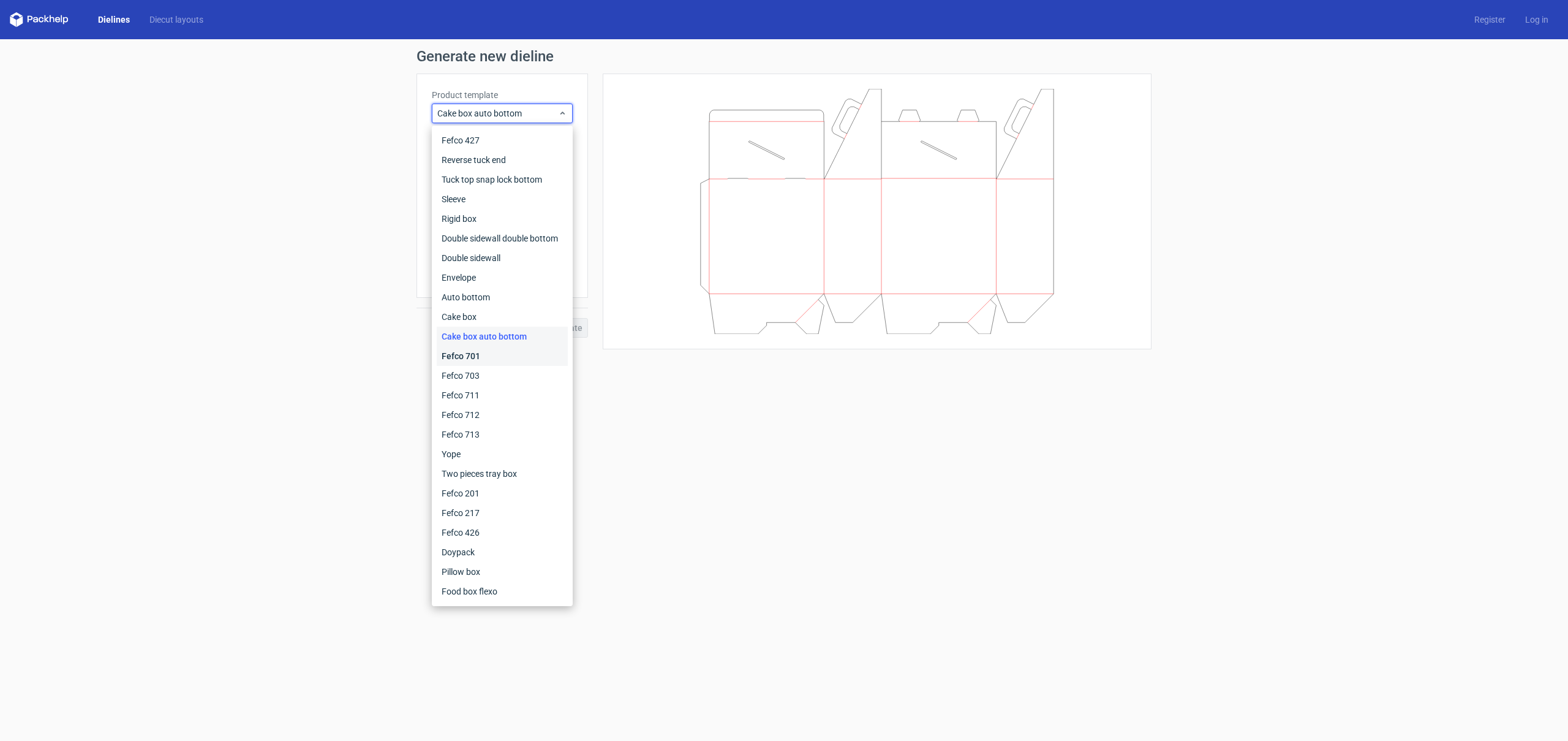
click at [524, 353] on div "Fefco 701" at bounding box center [502, 356] width 131 height 19
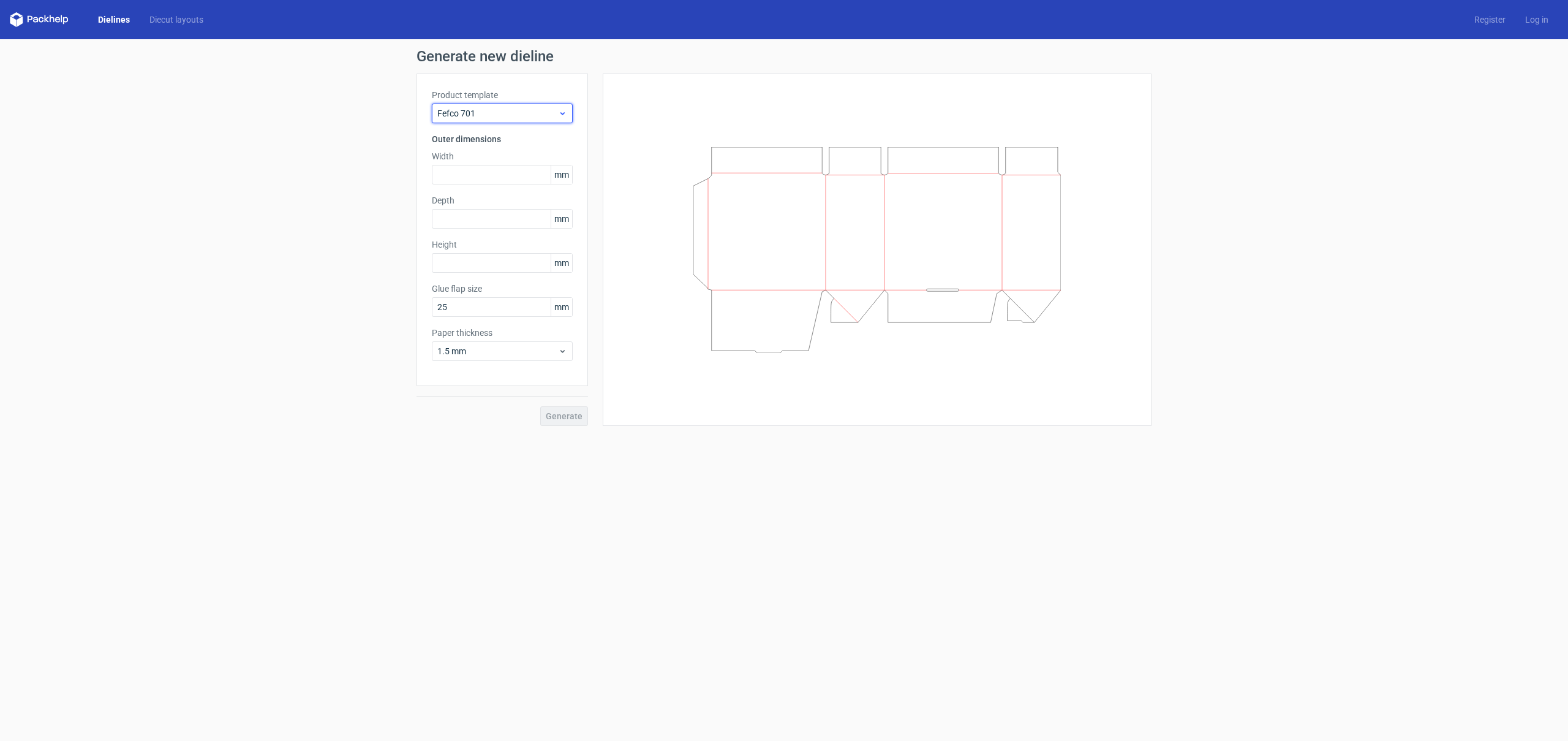
click at [530, 108] on span "Fefco 701" at bounding box center [497, 113] width 120 height 12
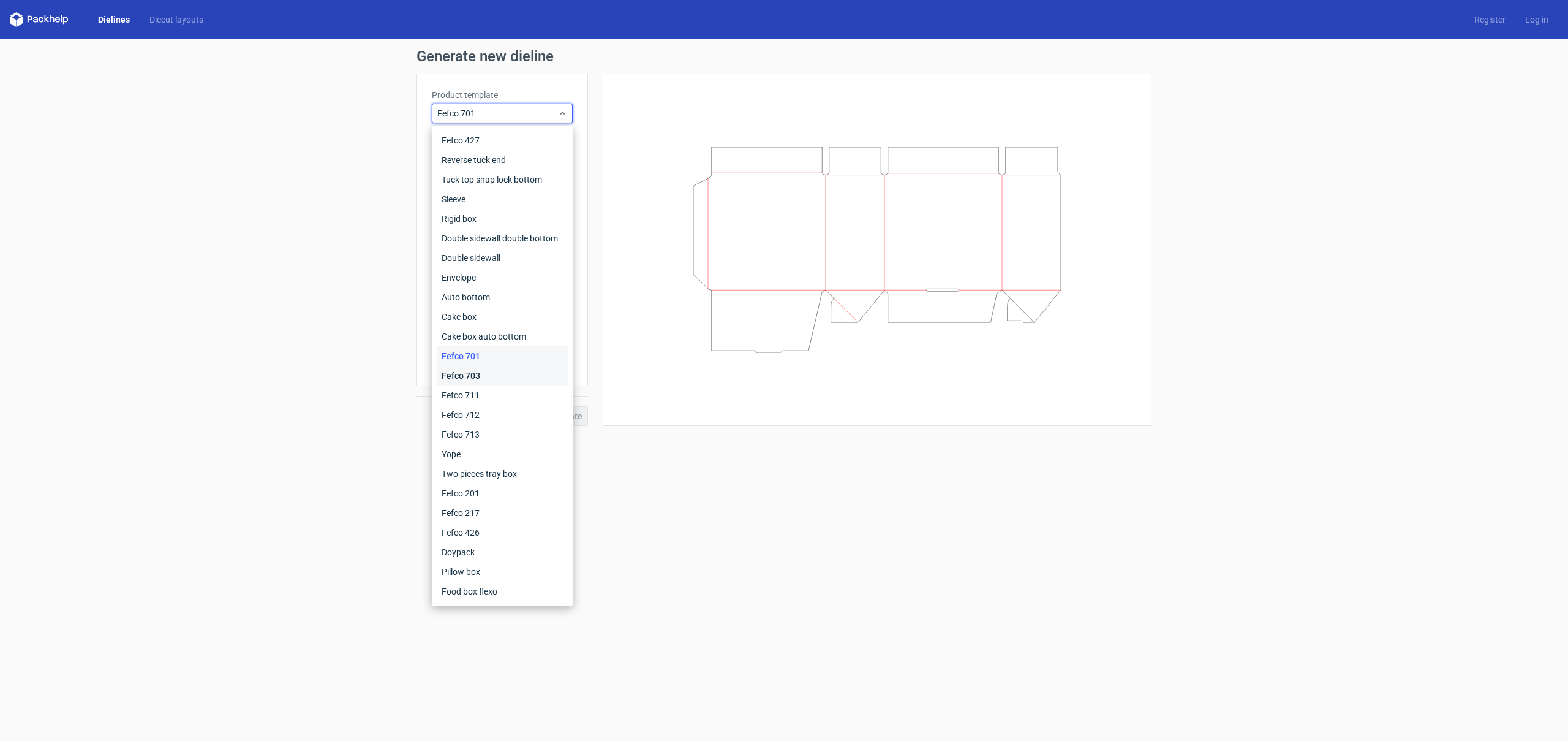
click at [521, 374] on div "Fefco 703" at bounding box center [502, 375] width 131 height 19
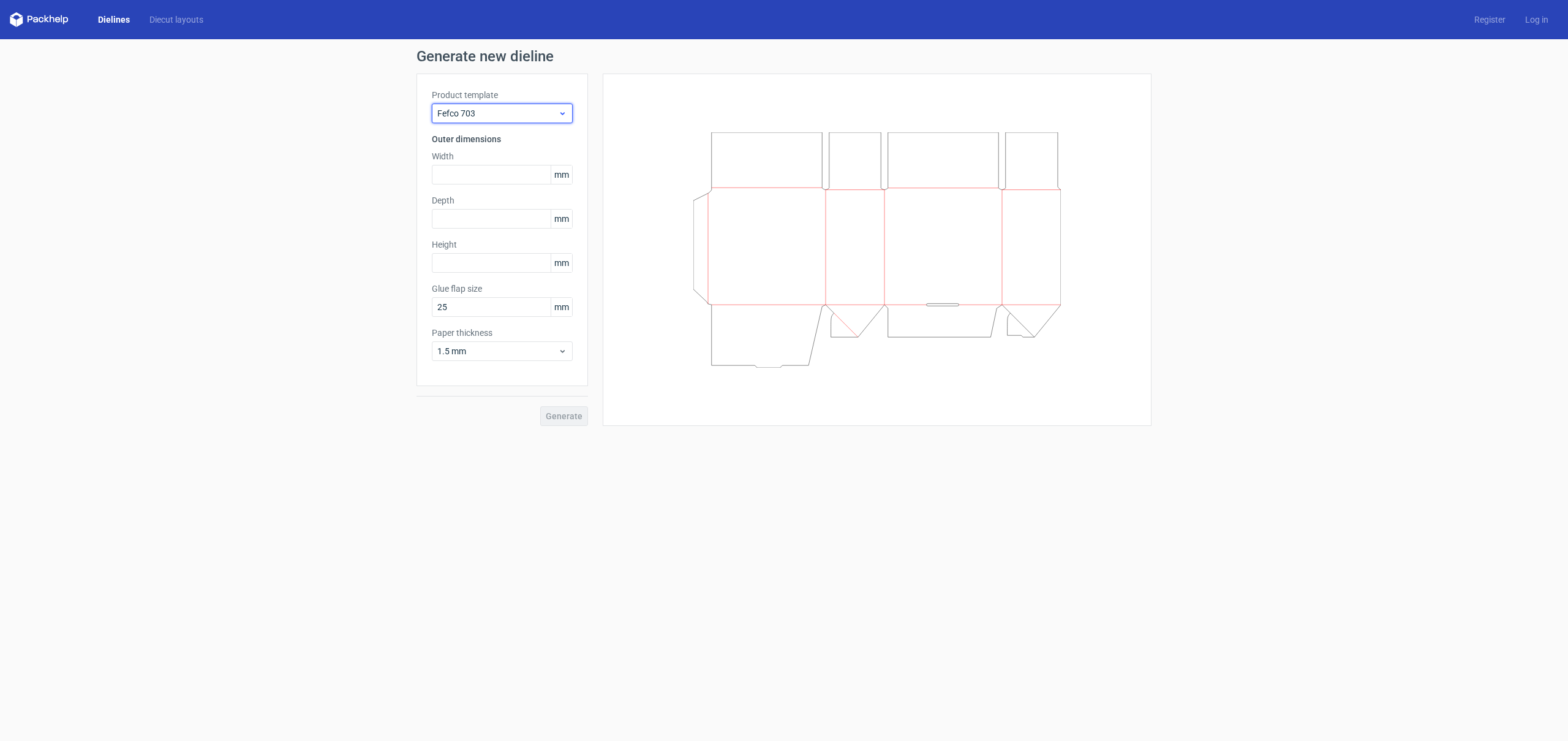
click at [522, 111] on span "Fefco 703" at bounding box center [497, 113] width 120 height 12
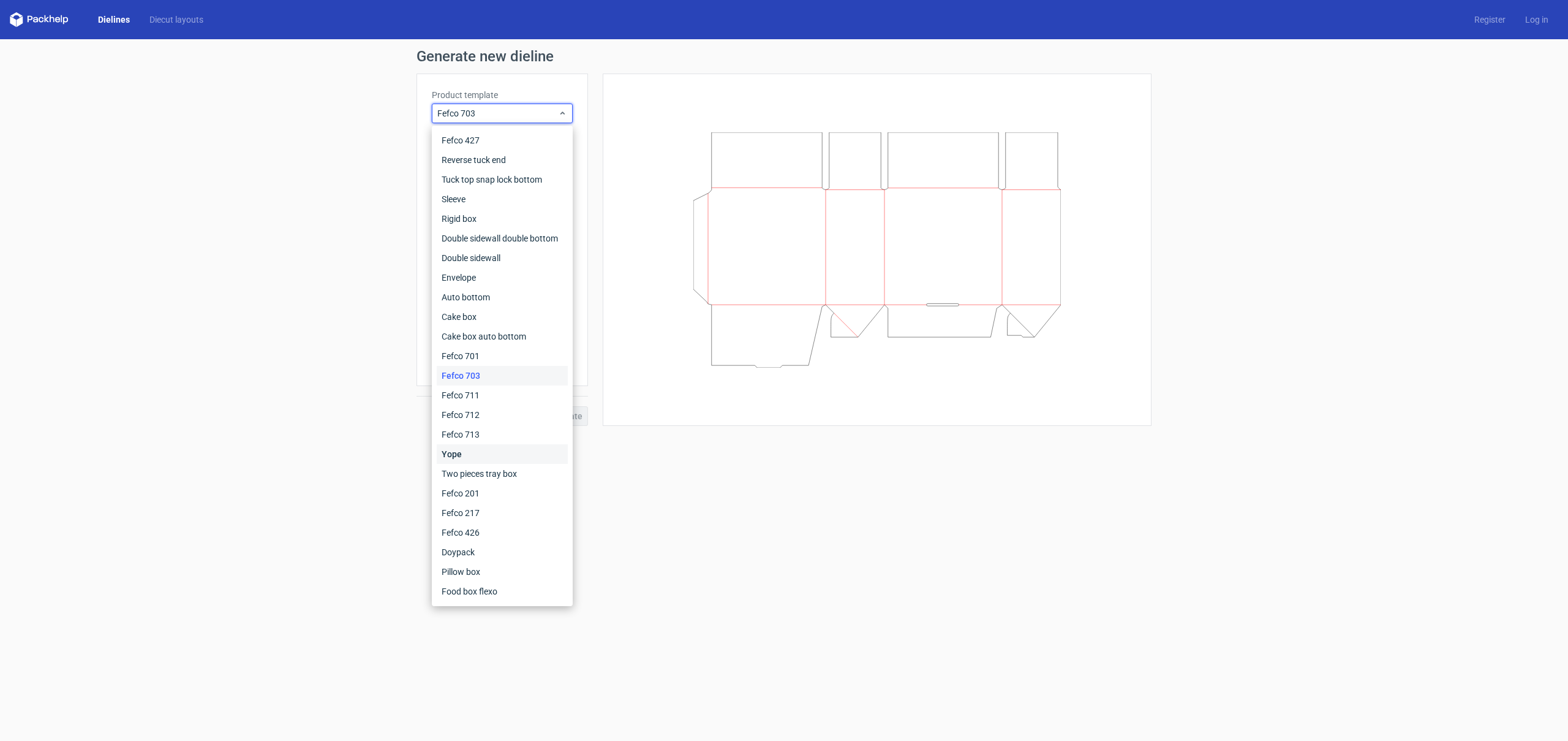
click at [510, 449] on div "Yope" at bounding box center [502, 454] width 131 height 19
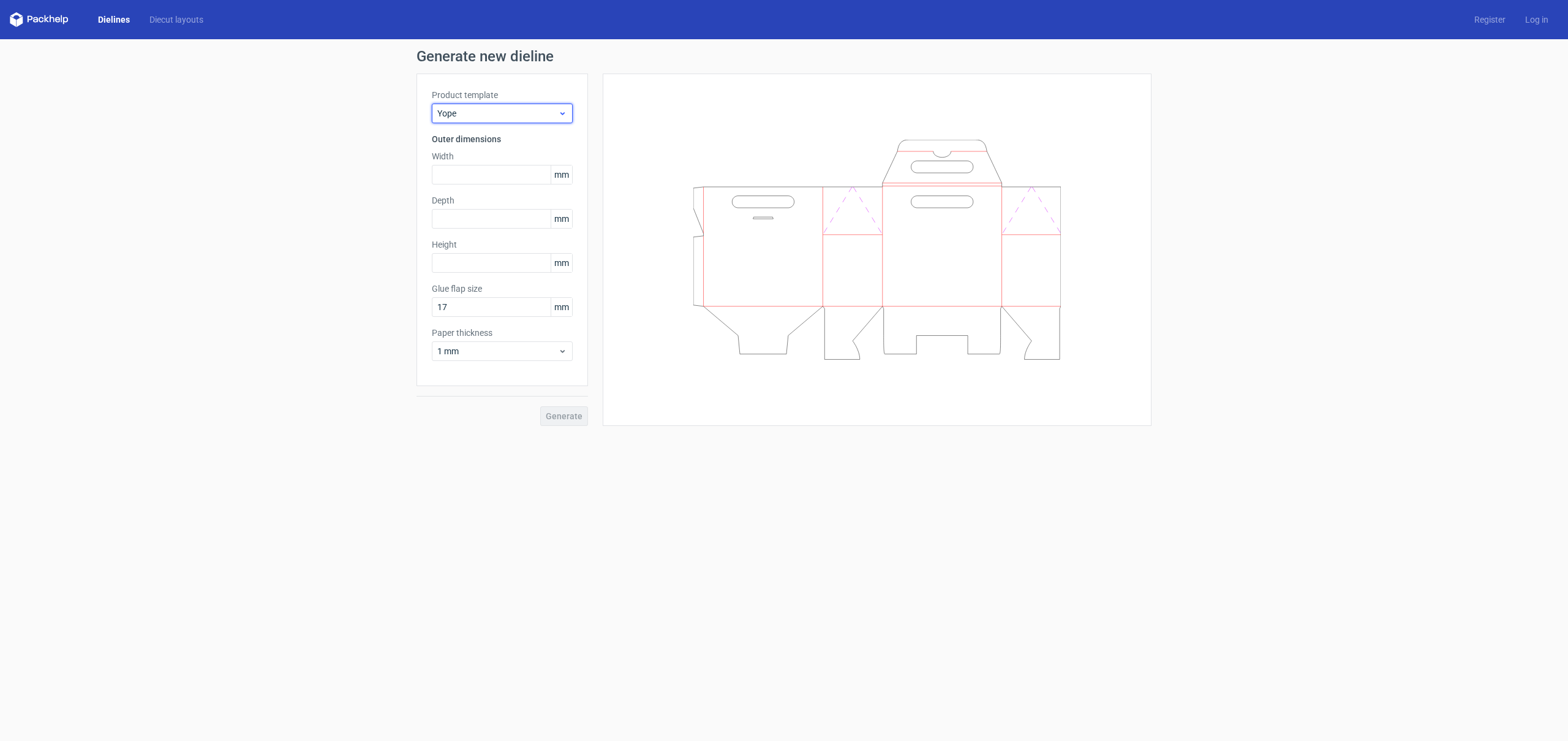
click at [516, 112] on span "Yope" at bounding box center [497, 113] width 120 height 12
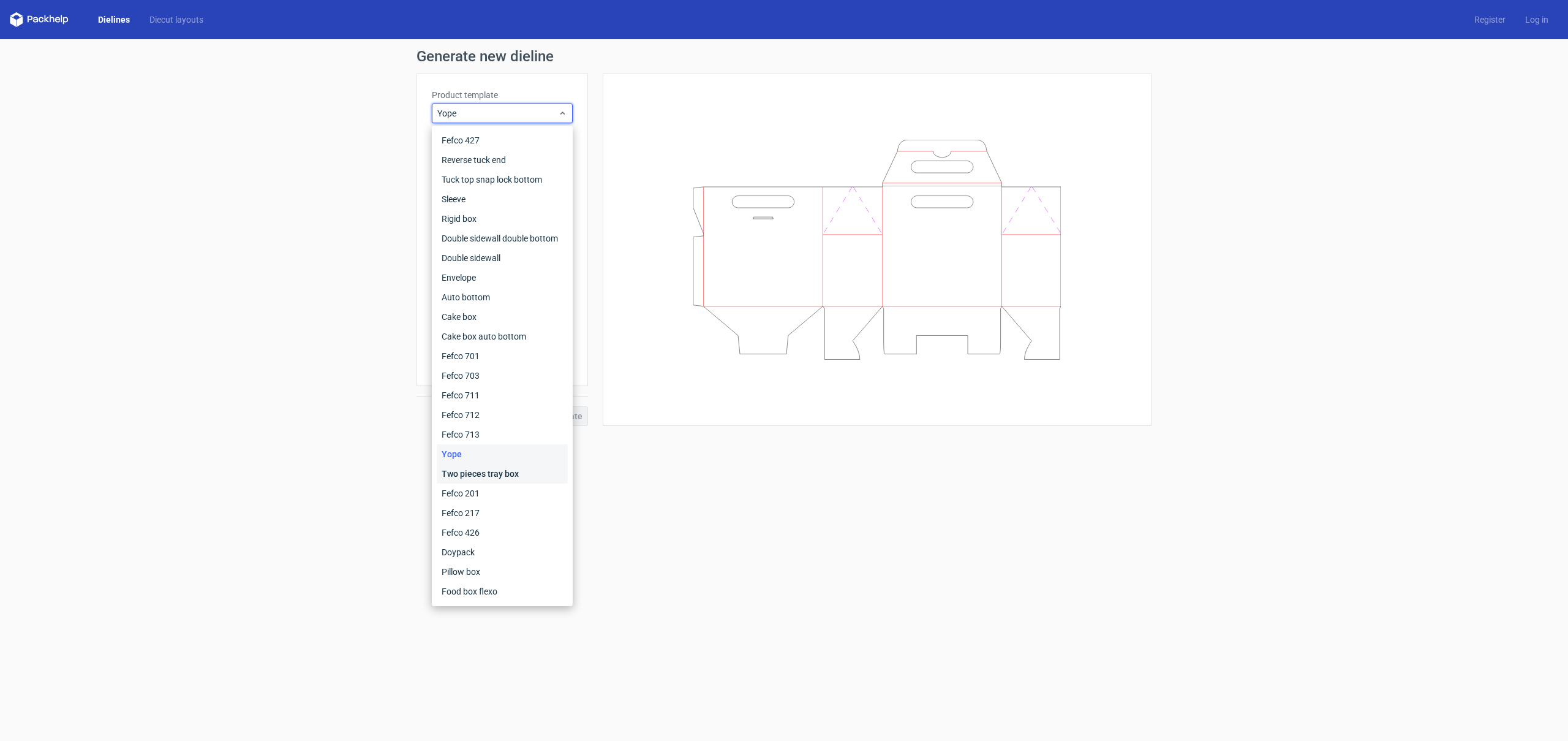
click at [524, 473] on div "Two pieces tray box" at bounding box center [502, 474] width 131 height 19
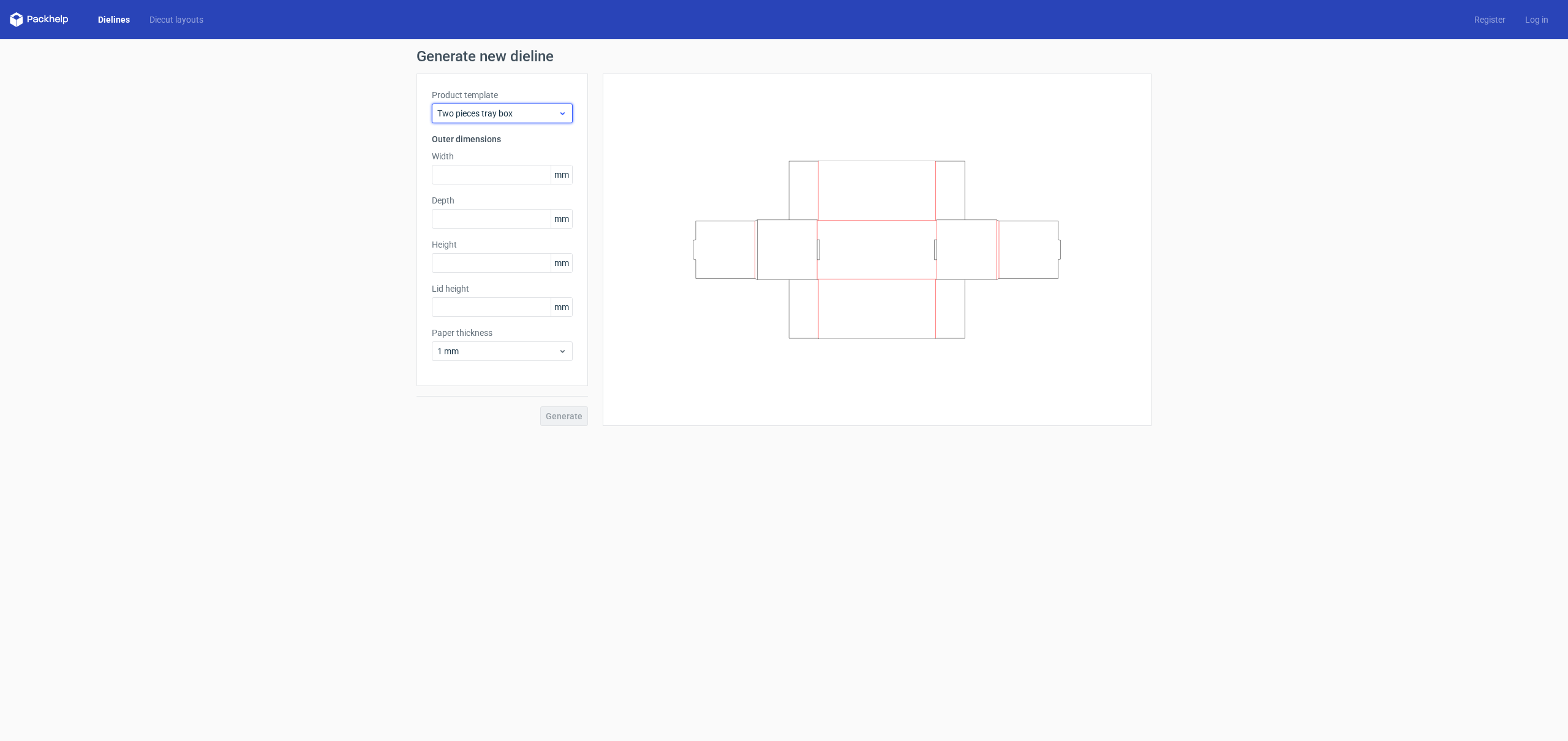
click at [506, 121] on div "Two pieces tray box" at bounding box center [502, 113] width 141 height 19
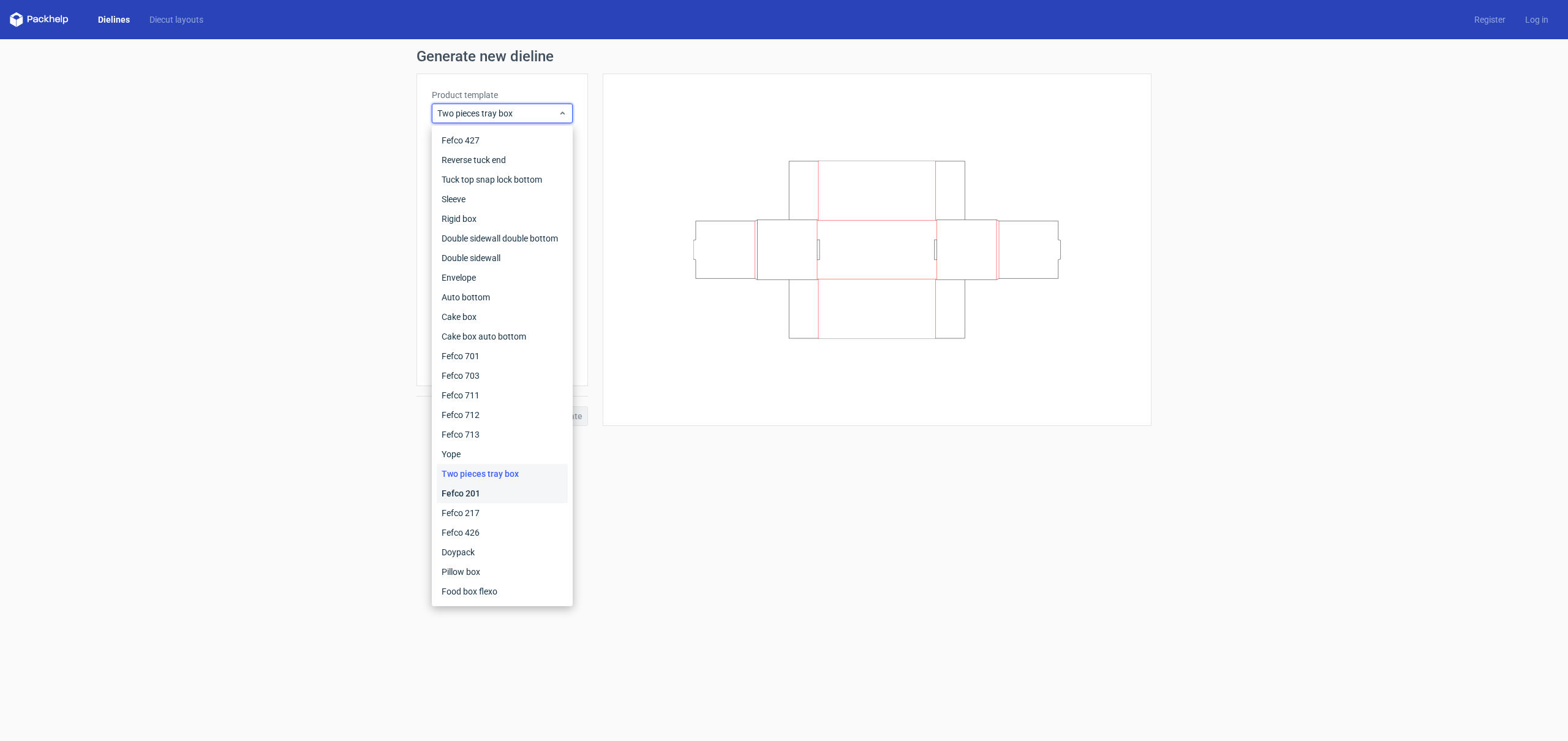
click at [514, 490] on div "Fefco 201" at bounding box center [502, 493] width 131 height 19
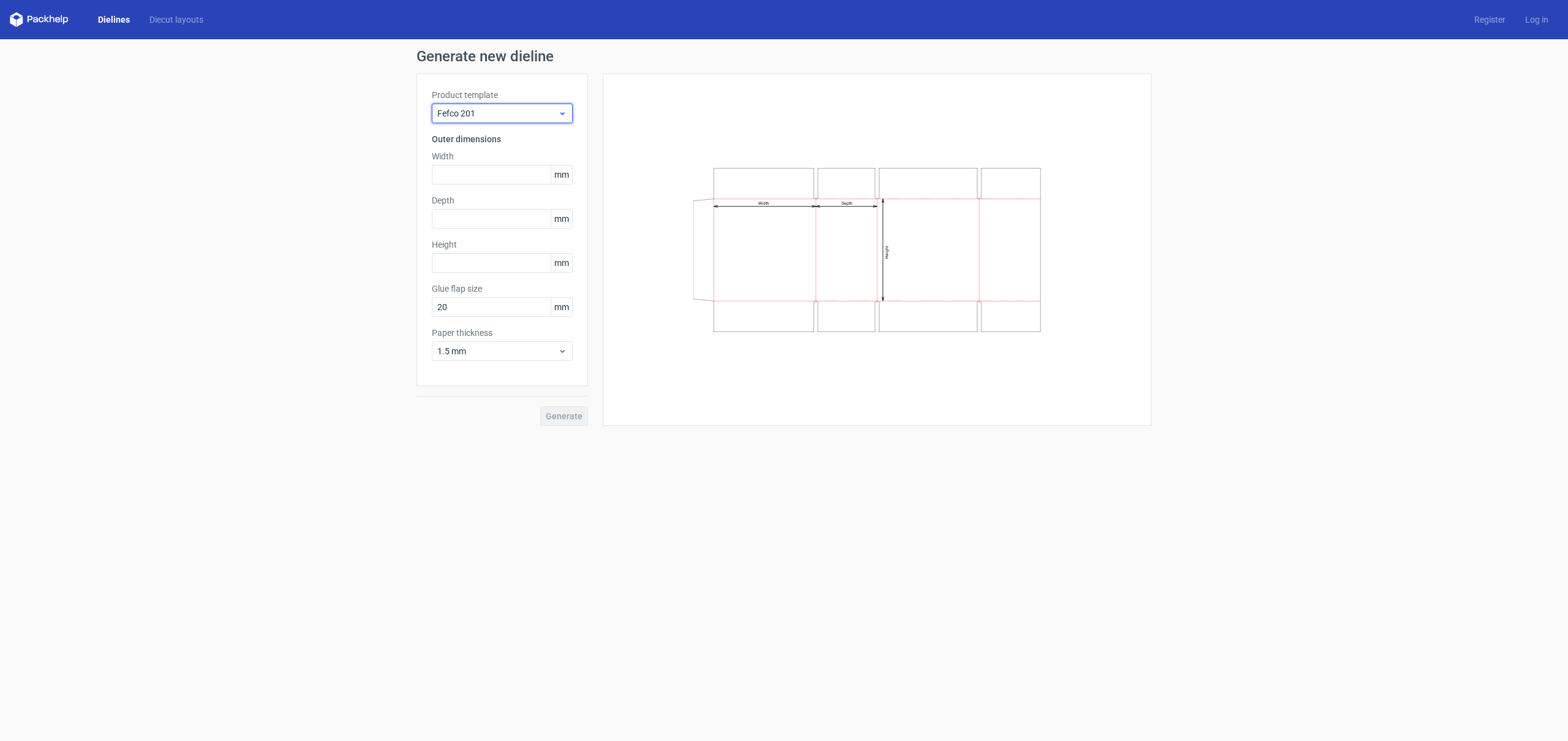
click at [528, 116] on span "Fefco 201" at bounding box center [497, 113] width 120 height 12
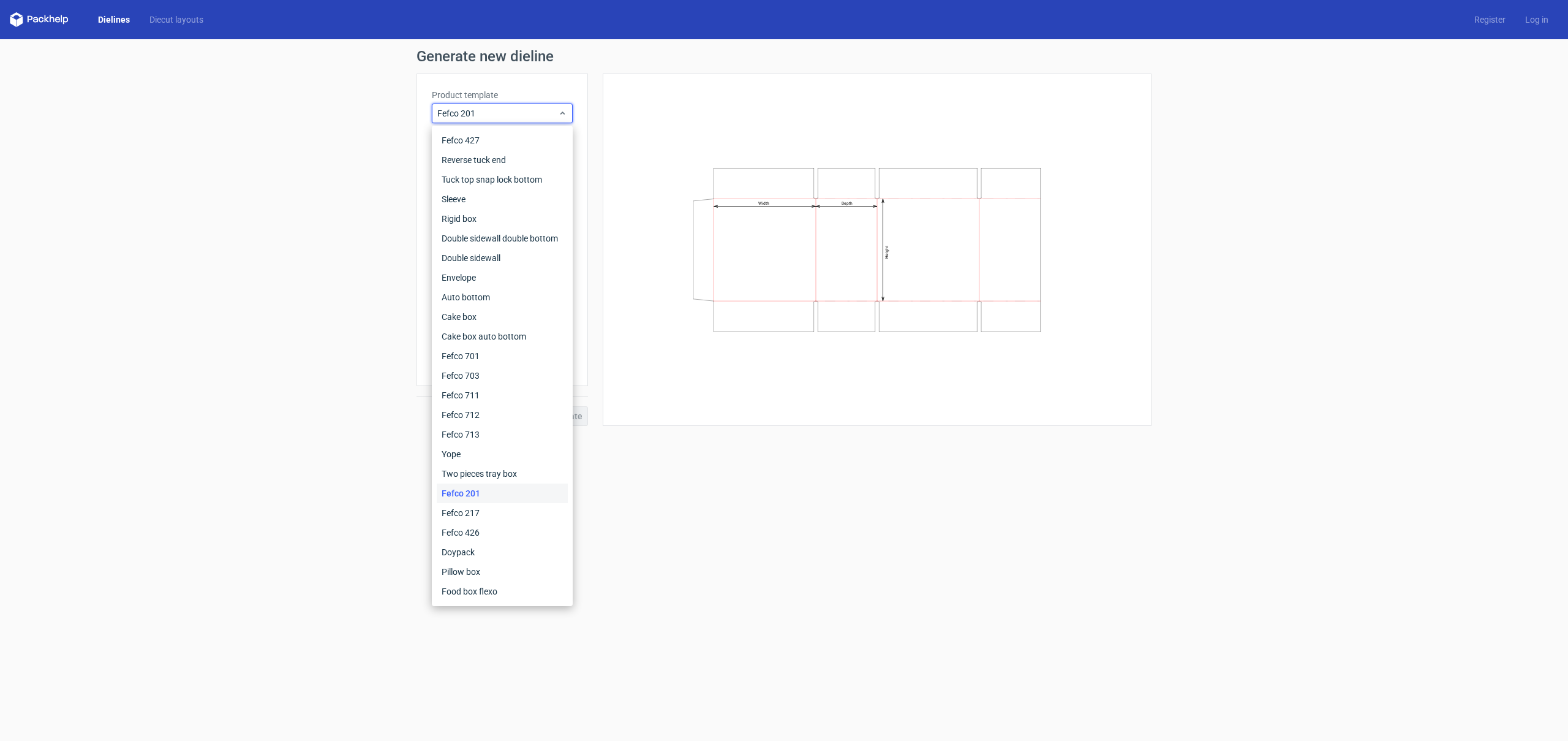
click at [1240, 312] on div "Generate new dieline Product template Fefco 201 Outer dimensions Width mm Depth…" at bounding box center [784, 237] width 1568 height 397
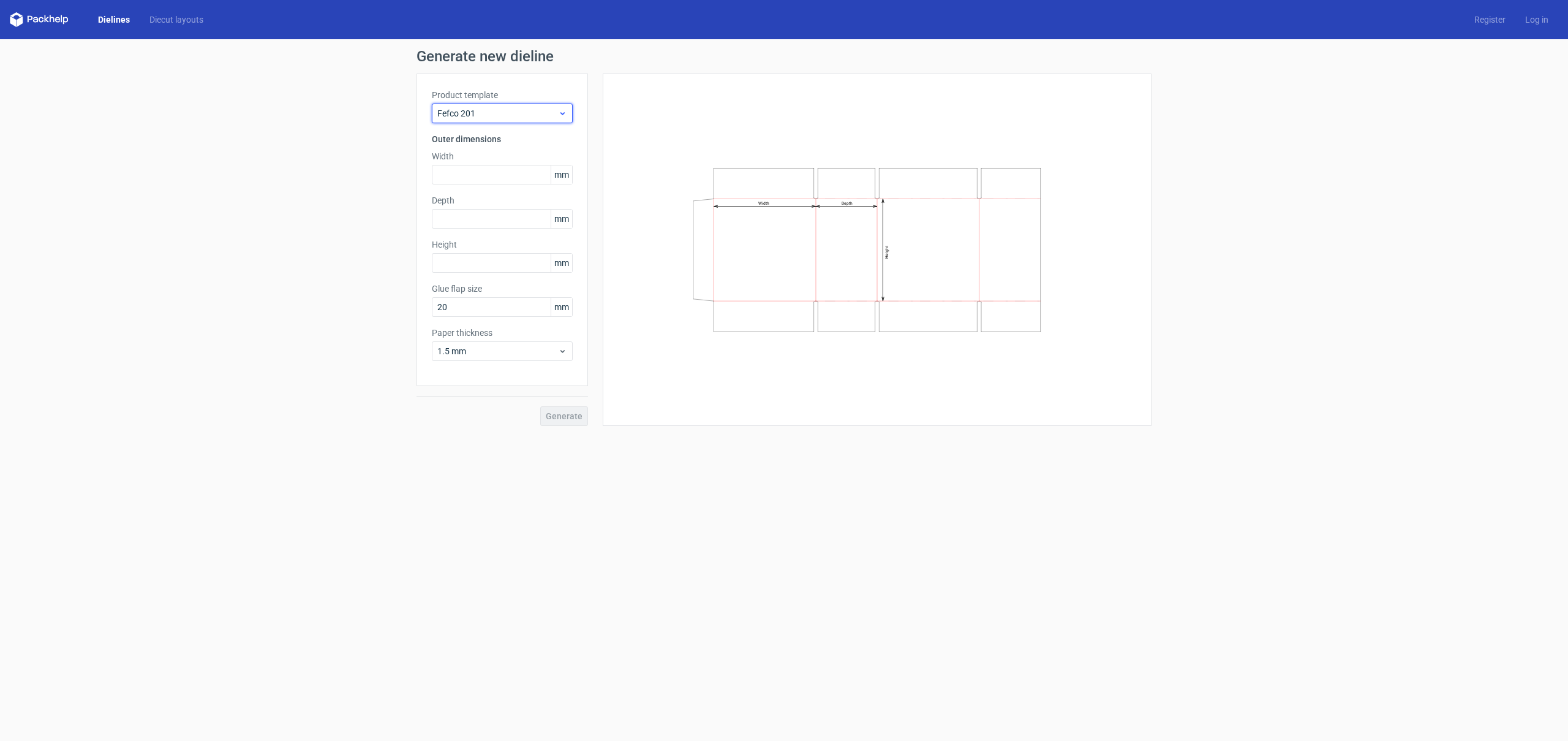
click at [562, 110] on icon at bounding box center [562, 112] width 9 height 10
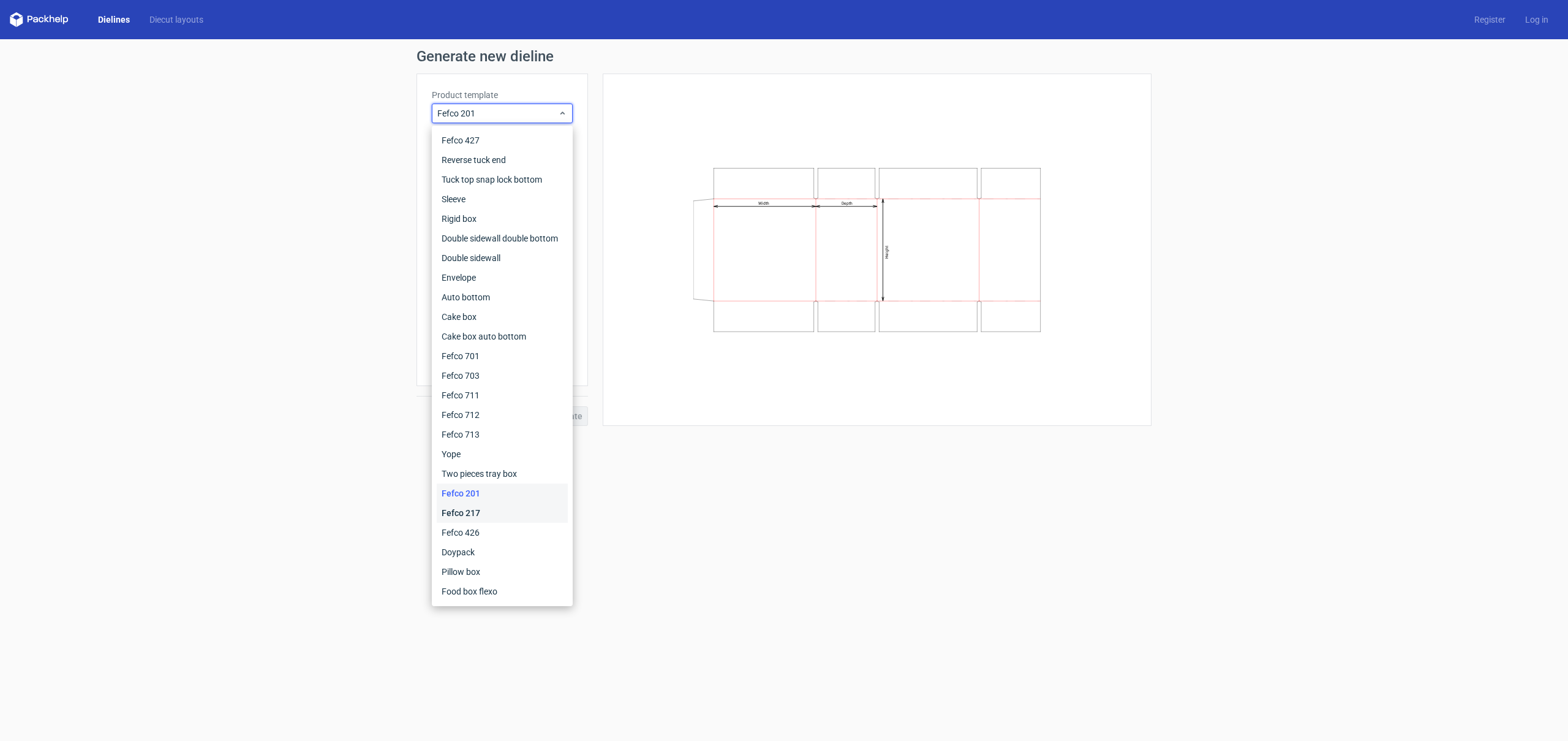
click at [556, 518] on div "Fefco 217" at bounding box center [502, 513] width 131 height 19
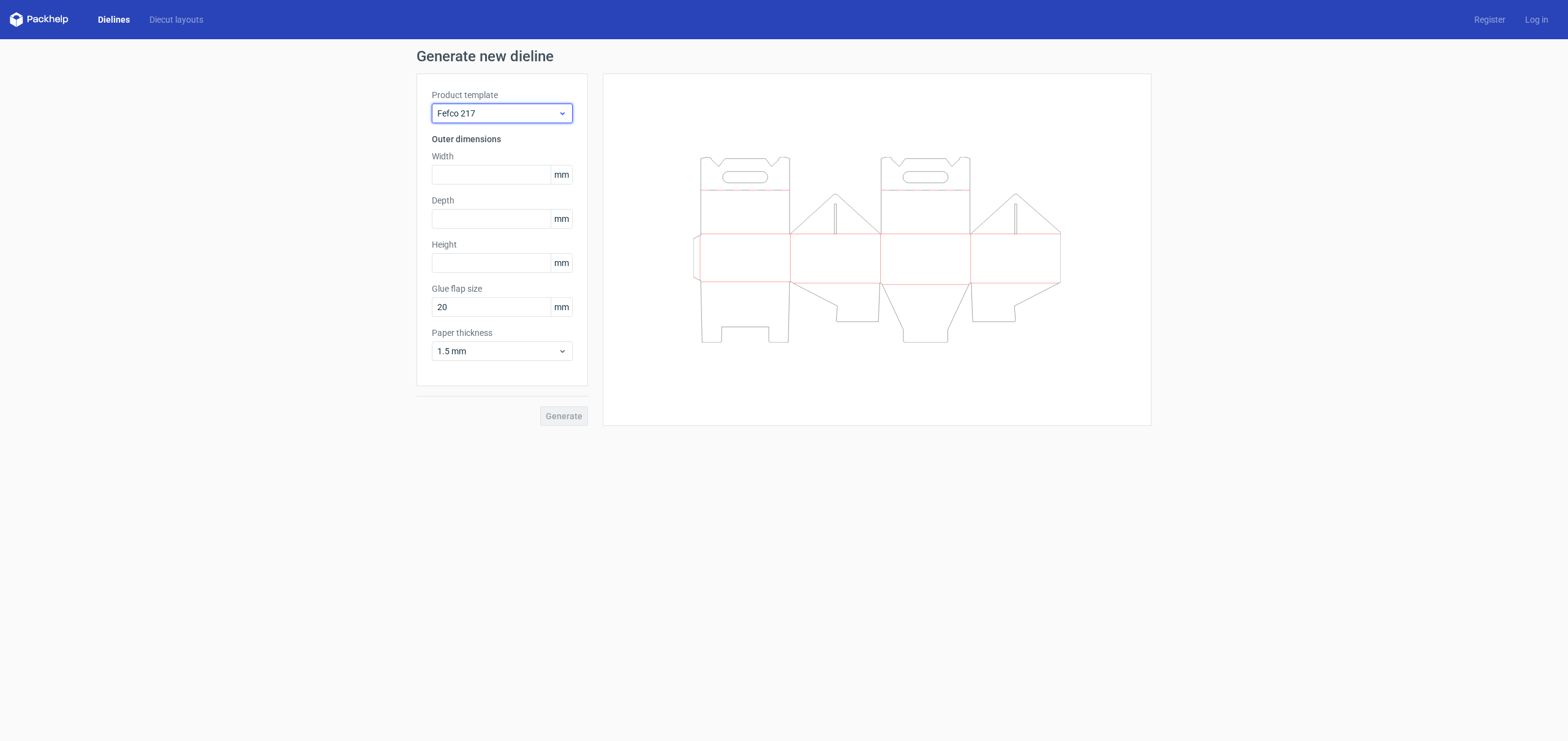
click at [530, 108] on span "Fefco 217" at bounding box center [497, 113] width 120 height 12
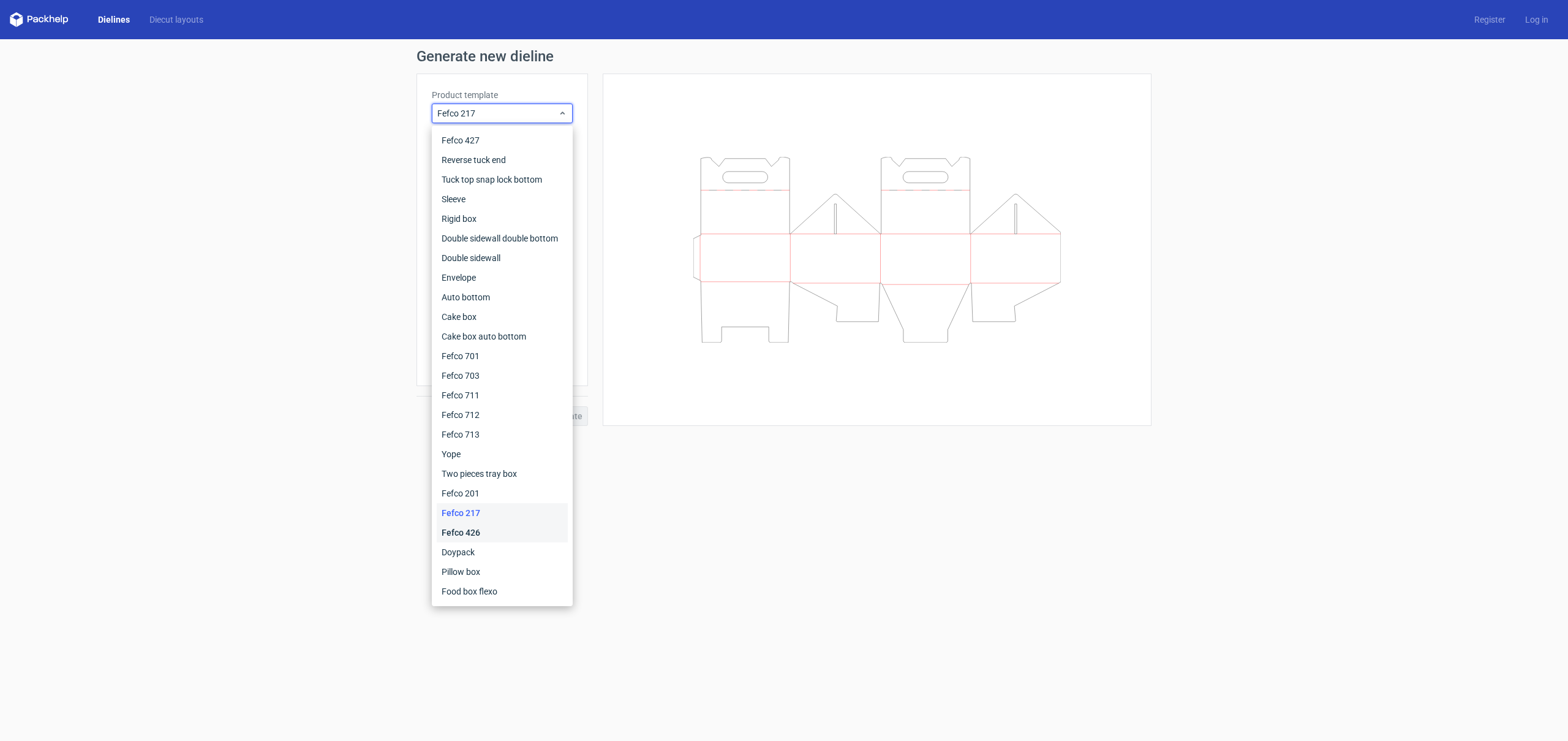
click at [538, 530] on div "Fefco 426" at bounding box center [502, 532] width 131 height 19
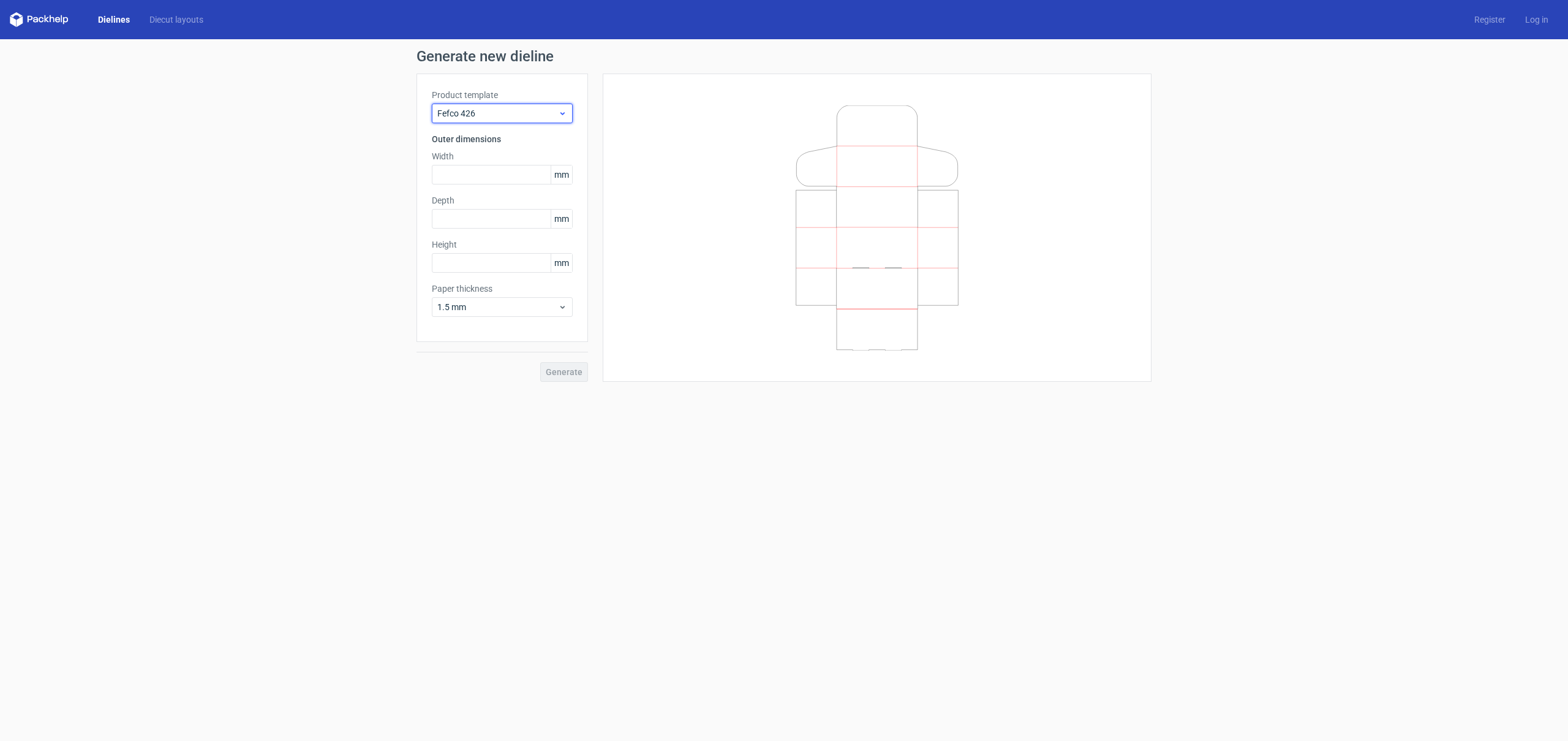
click at [542, 113] on span "Fefco 426" at bounding box center [497, 113] width 120 height 12
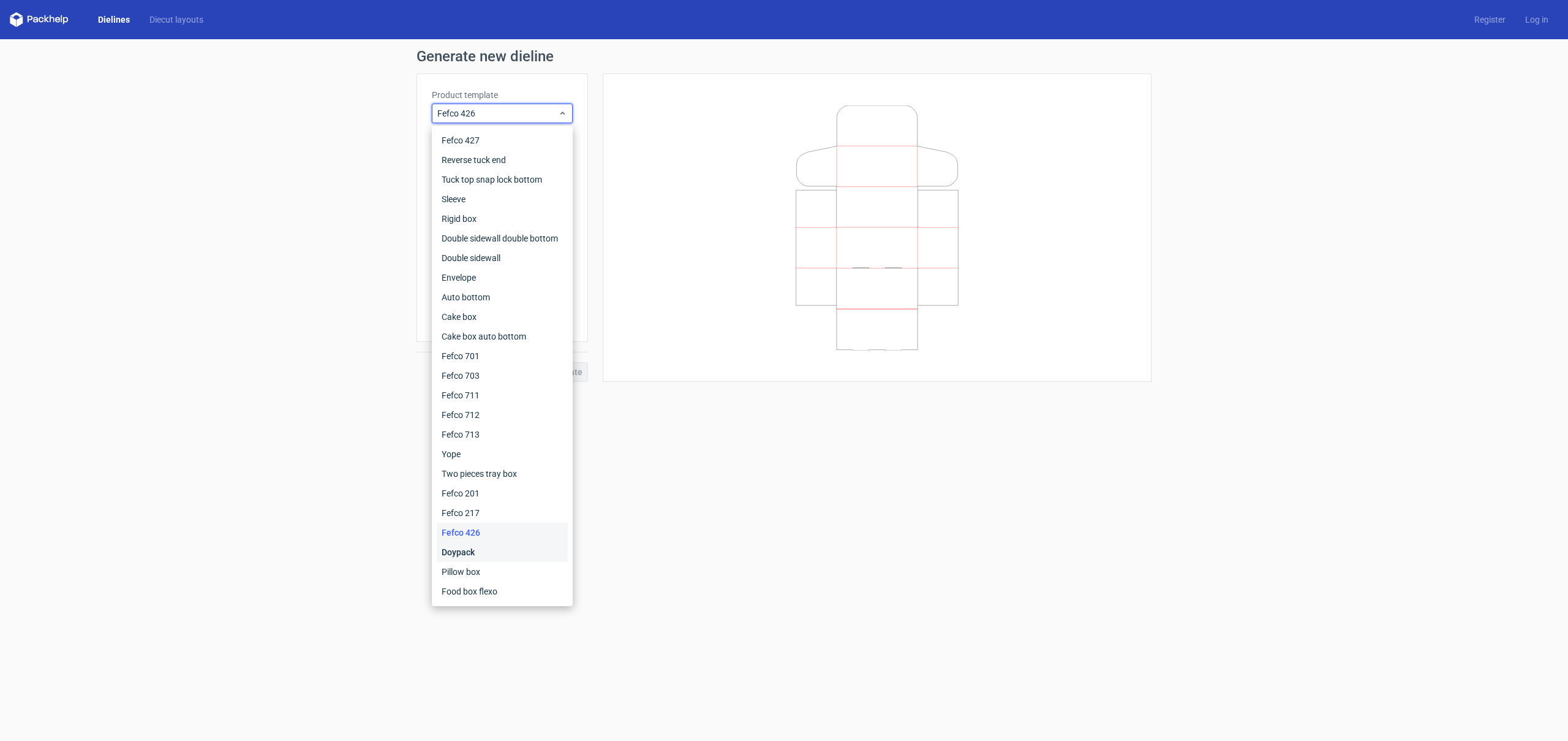
click at [554, 556] on div "Doypack" at bounding box center [502, 552] width 131 height 19
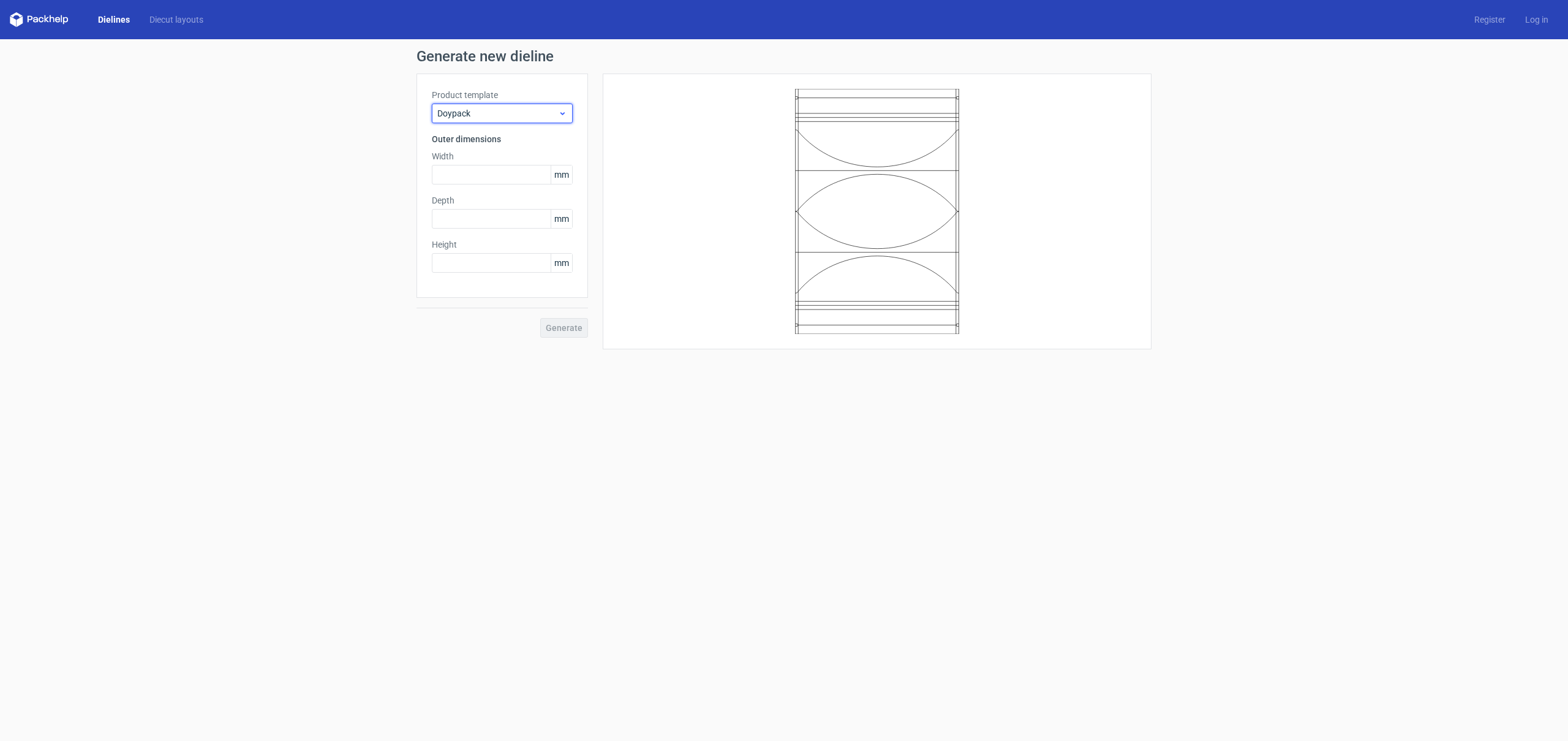
click at [555, 120] on div "Doypack" at bounding box center [502, 113] width 141 height 19
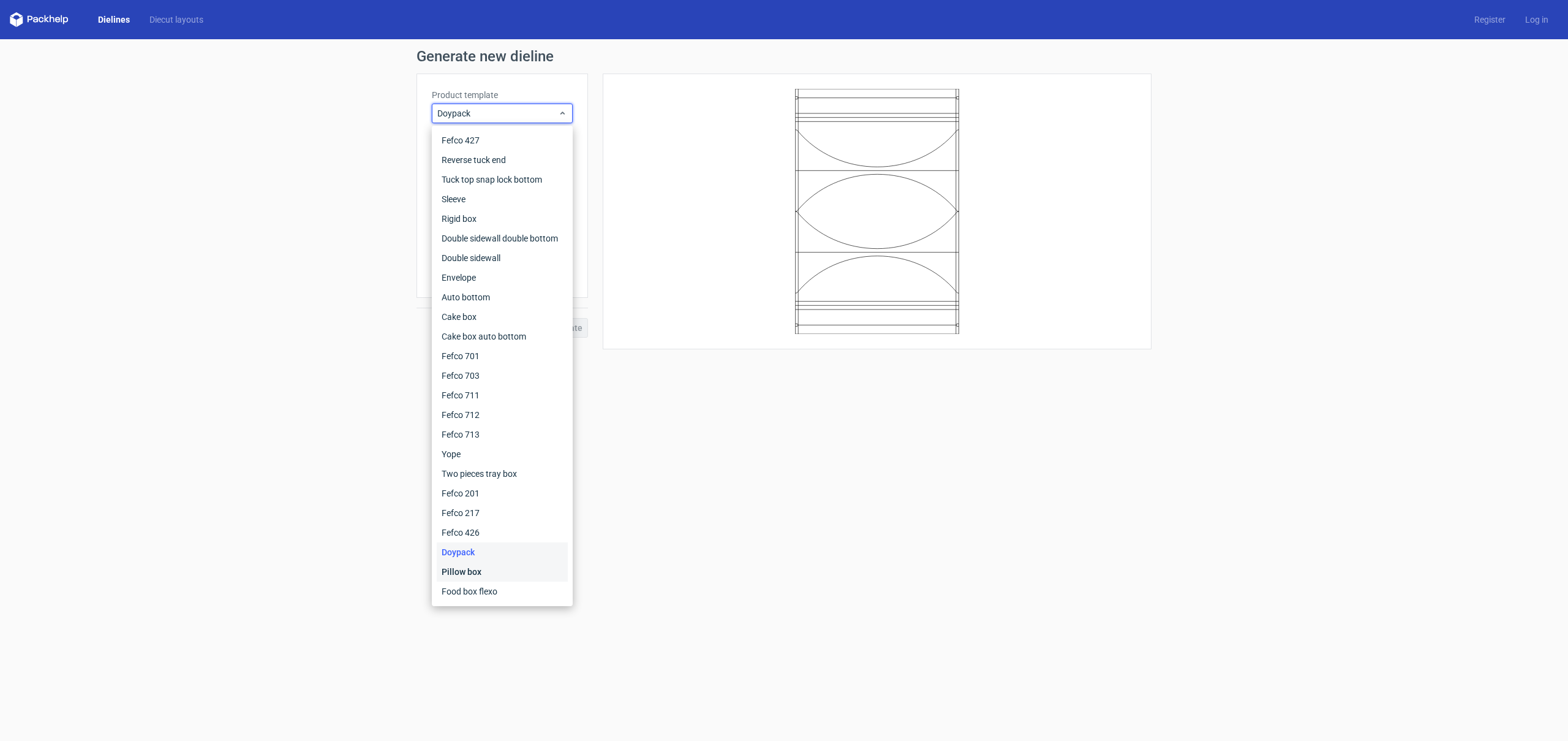
click at [534, 572] on div "Pillow box" at bounding box center [502, 572] width 131 height 19
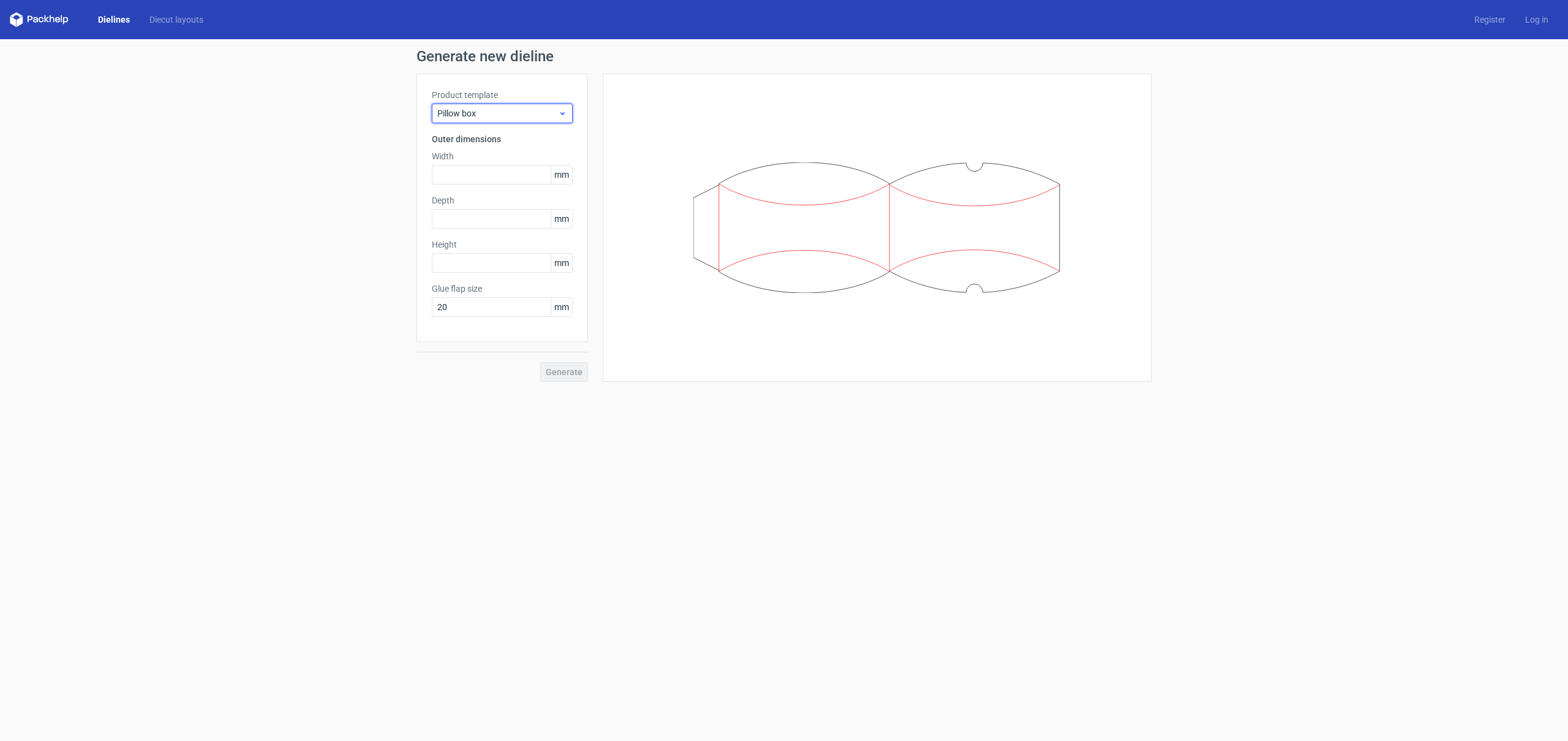
click at [540, 114] on span "Pillow box" at bounding box center [497, 113] width 120 height 12
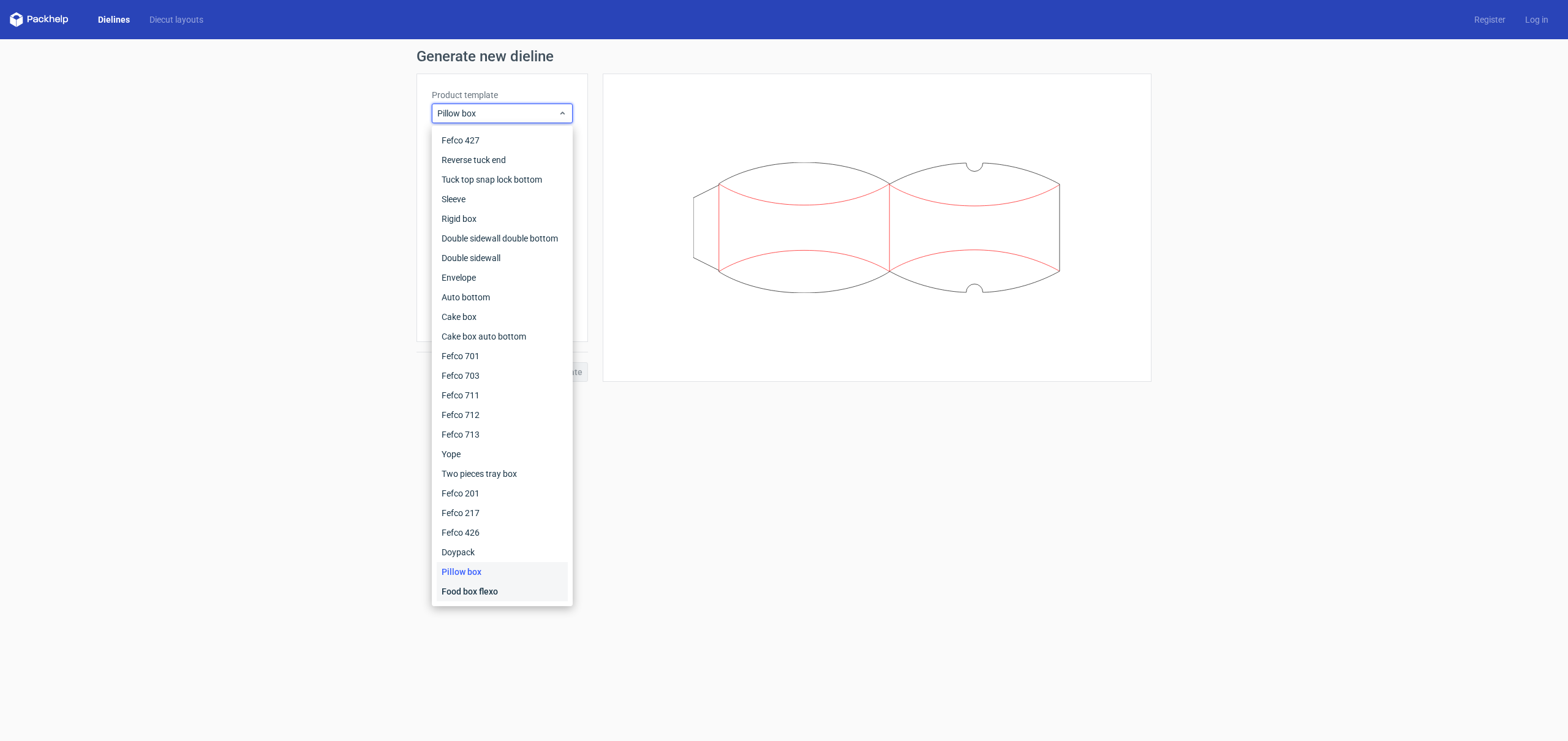
click at [530, 594] on div "Food box flexo" at bounding box center [502, 591] width 131 height 19
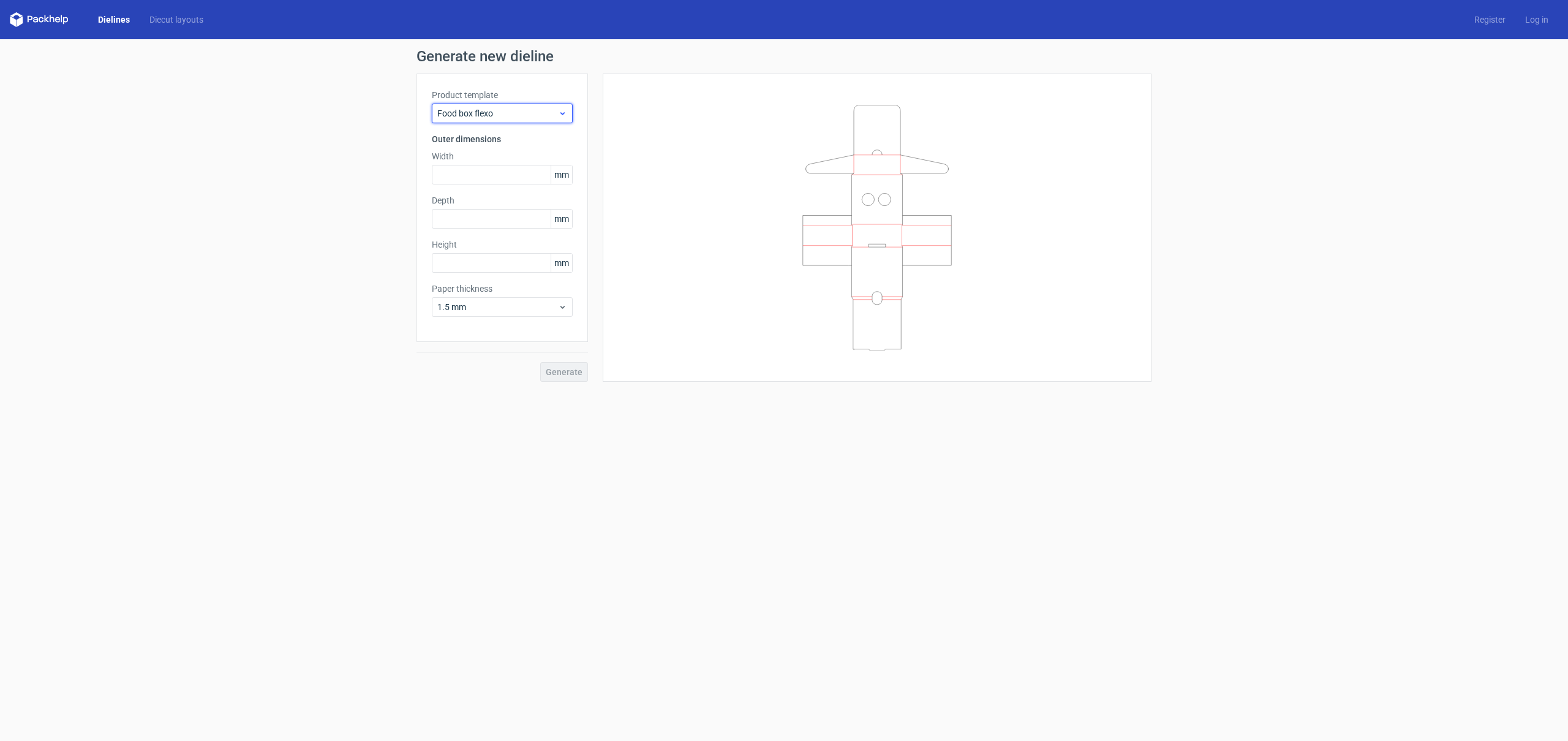
click at [540, 112] on span "Food box flexo" at bounding box center [497, 113] width 120 height 12
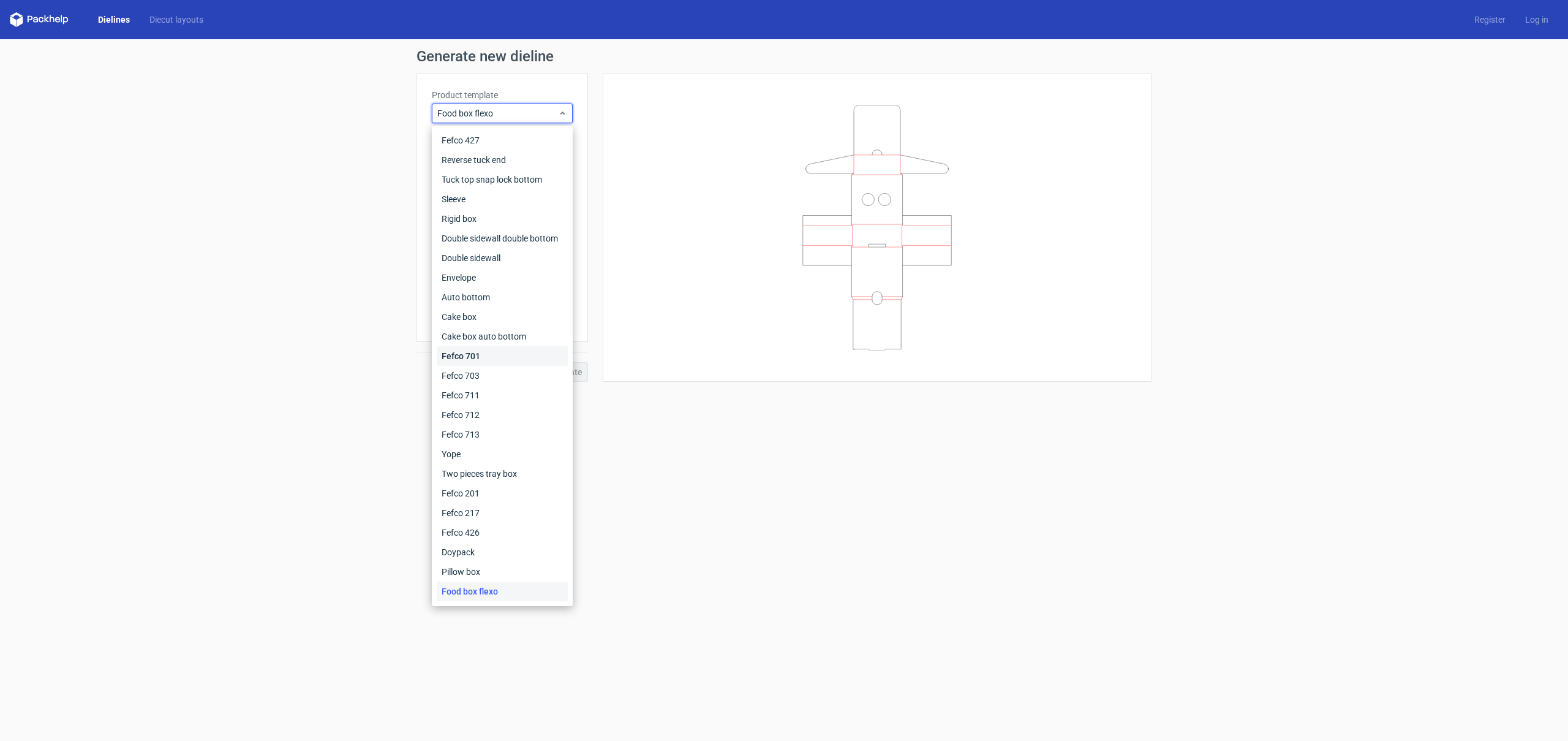
click at [538, 357] on div "Fefco 701" at bounding box center [502, 356] width 131 height 19
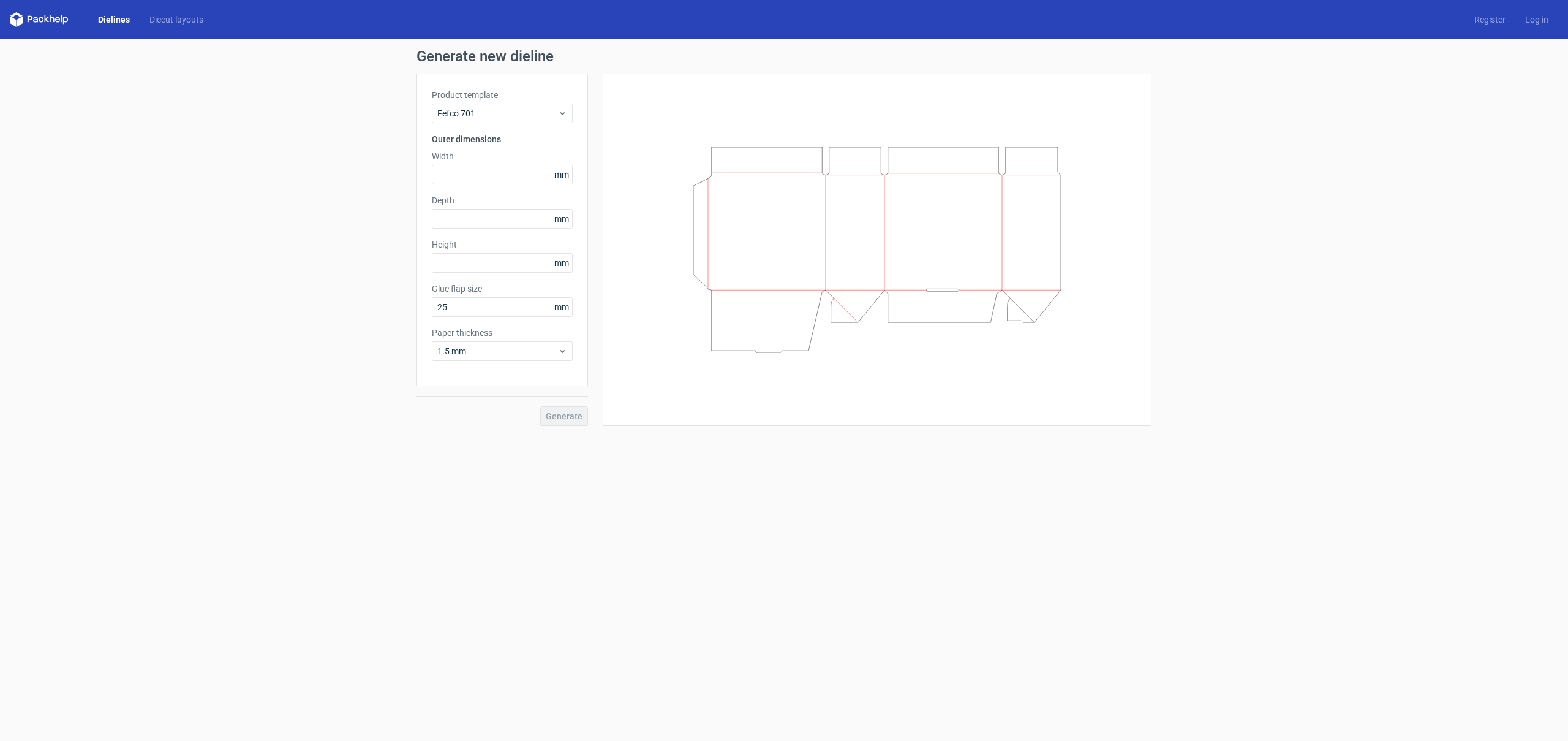
click at [544, 101] on div "Product template Fefco 701" at bounding box center [502, 105] width 141 height 35
click at [544, 110] on span "Fefco 701" at bounding box center [497, 113] width 120 height 12
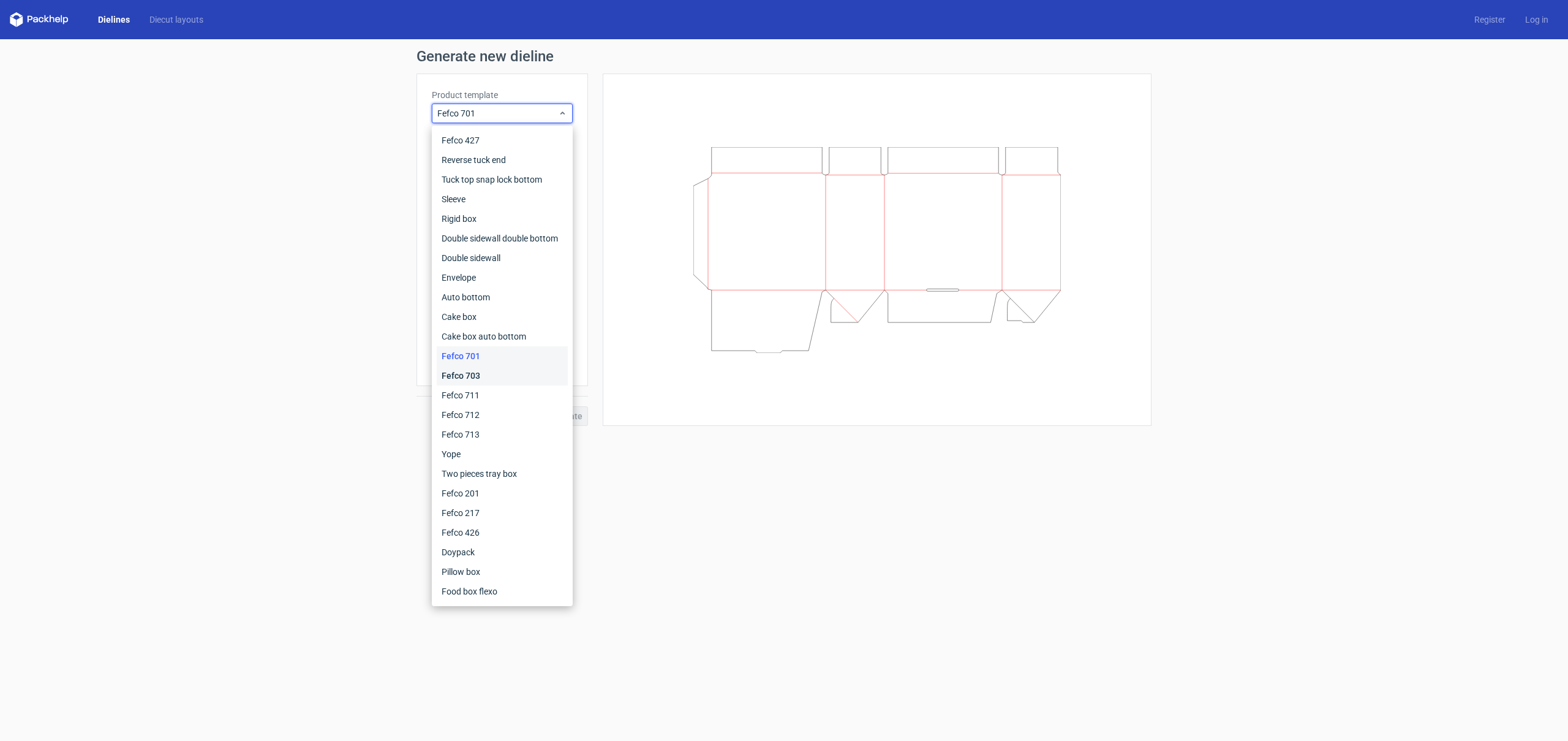
click at [542, 375] on div "Fefco 703" at bounding box center [502, 375] width 131 height 19
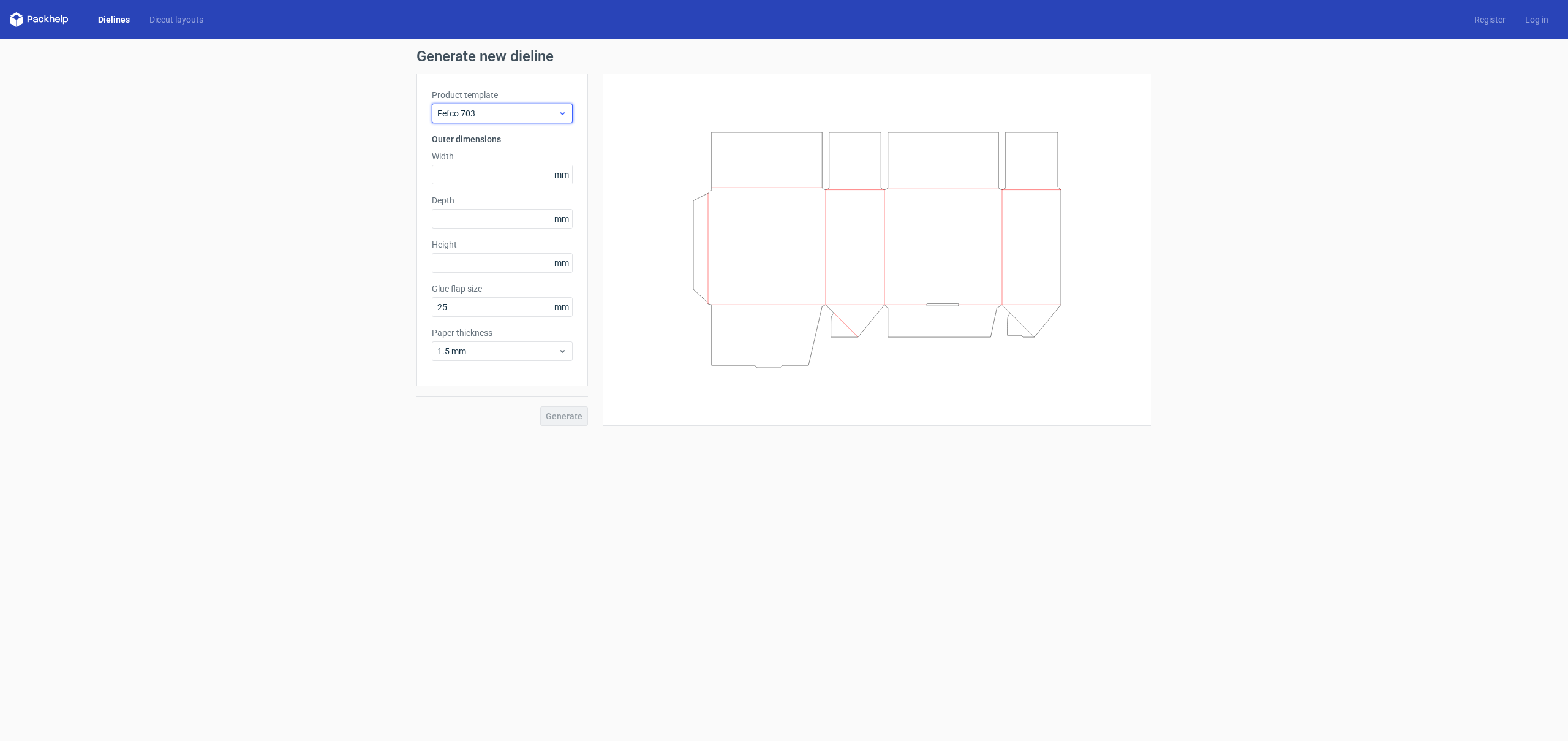
click at [541, 112] on span "Fefco 703" at bounding box center [497, 113] width 120 height 12
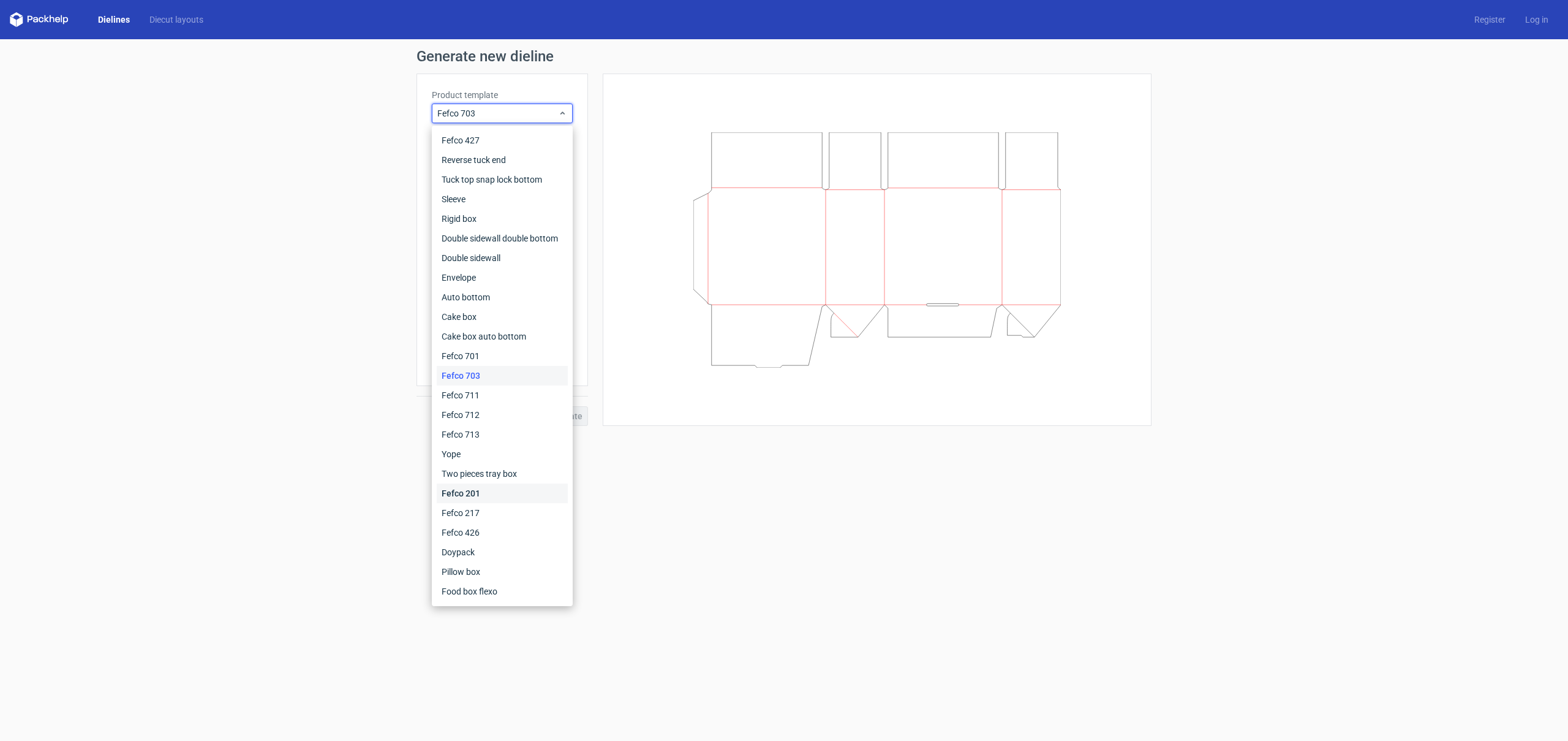
click at [536, 485] on div "Fefco 201" at bounding box center [502, 493] width 131 height 19
